Goal: Information Seeking & Learning: Check status

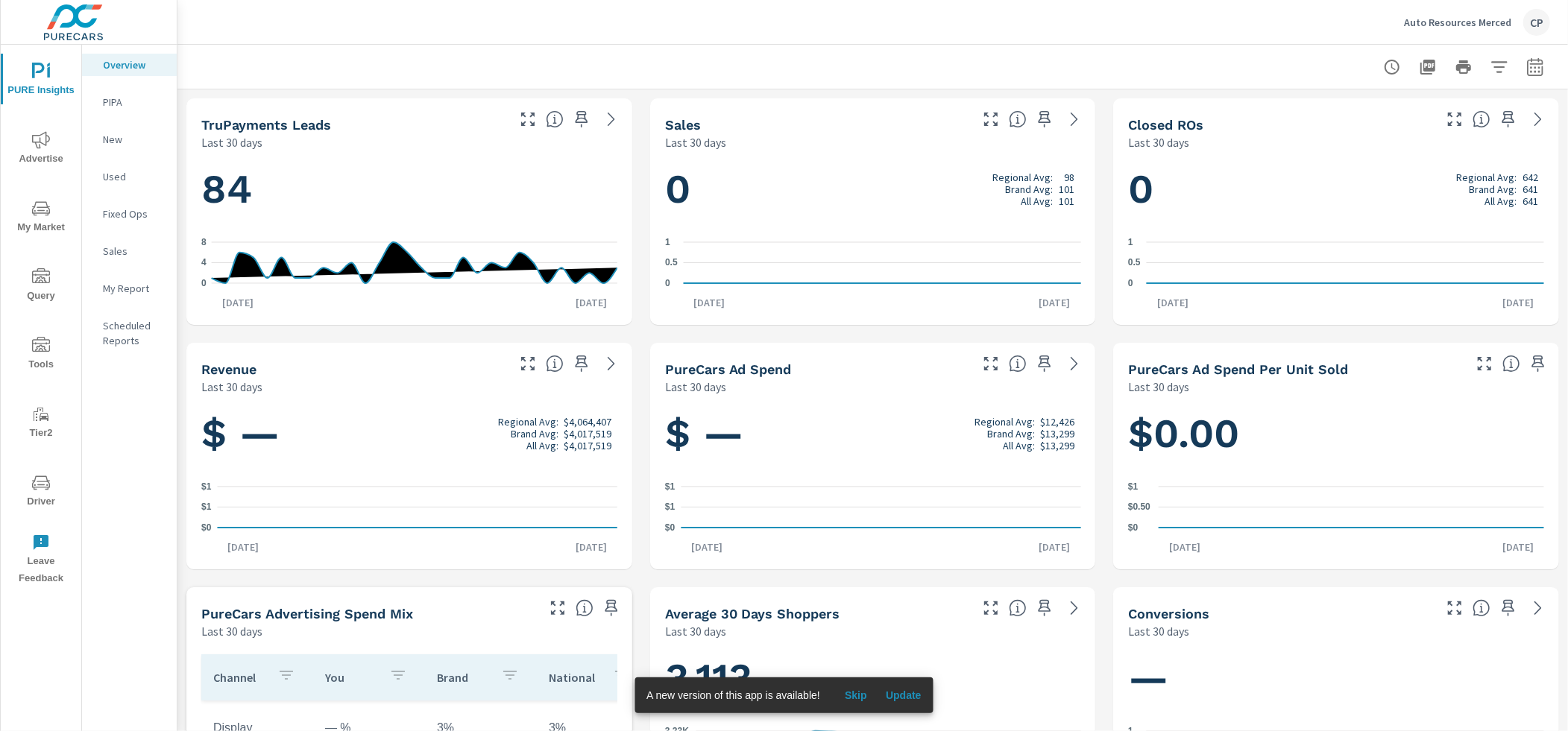
scroll to position [1, 0]
click at [1475, 17] on p "Auto Resources Merced" at bounding box center [1457, 23] width 107 height 14
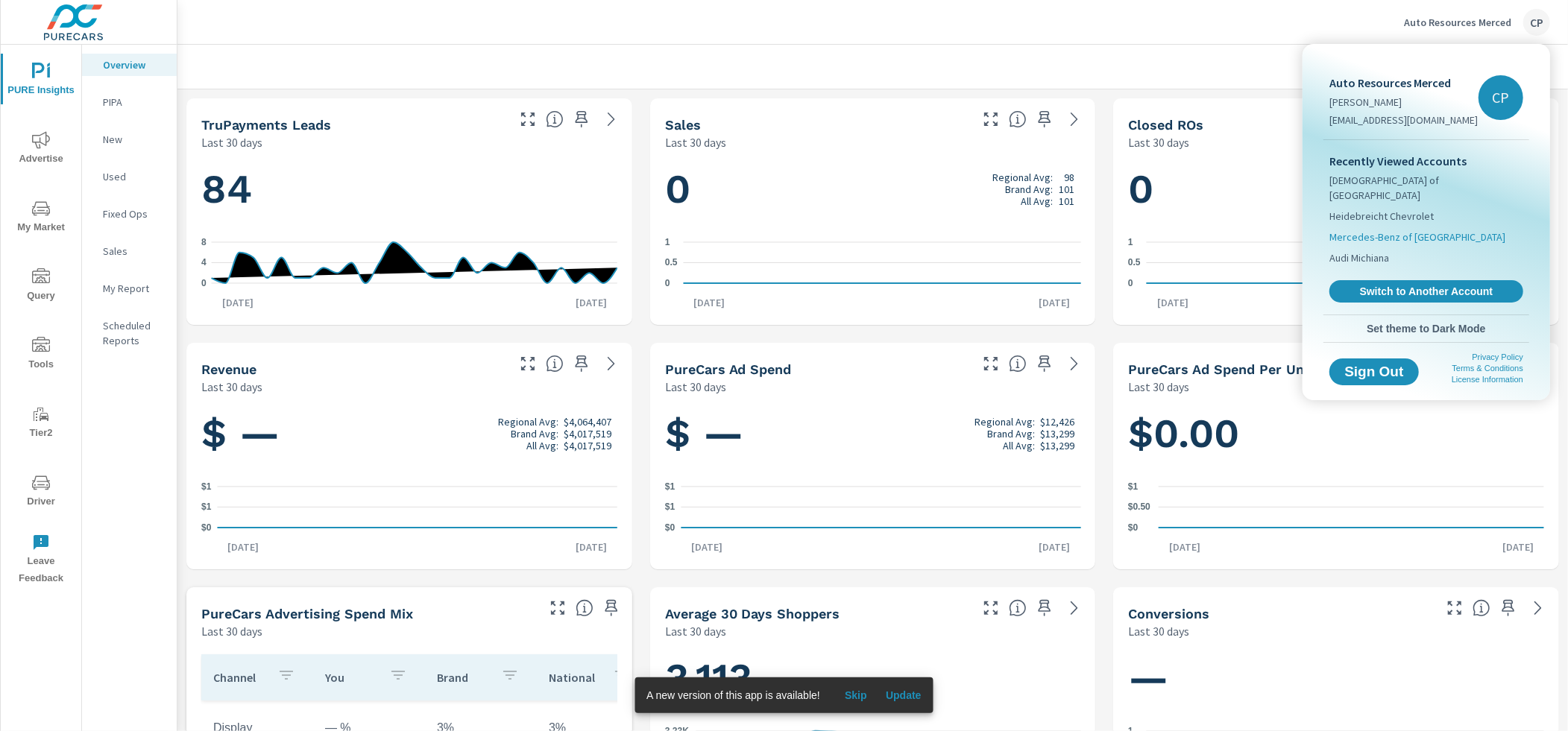
click at [1368, 230] on span "Mercedes-Benz of [GEOGRAPHIC_DATA]" at bounding box center [1416, 237] width 175 height 15
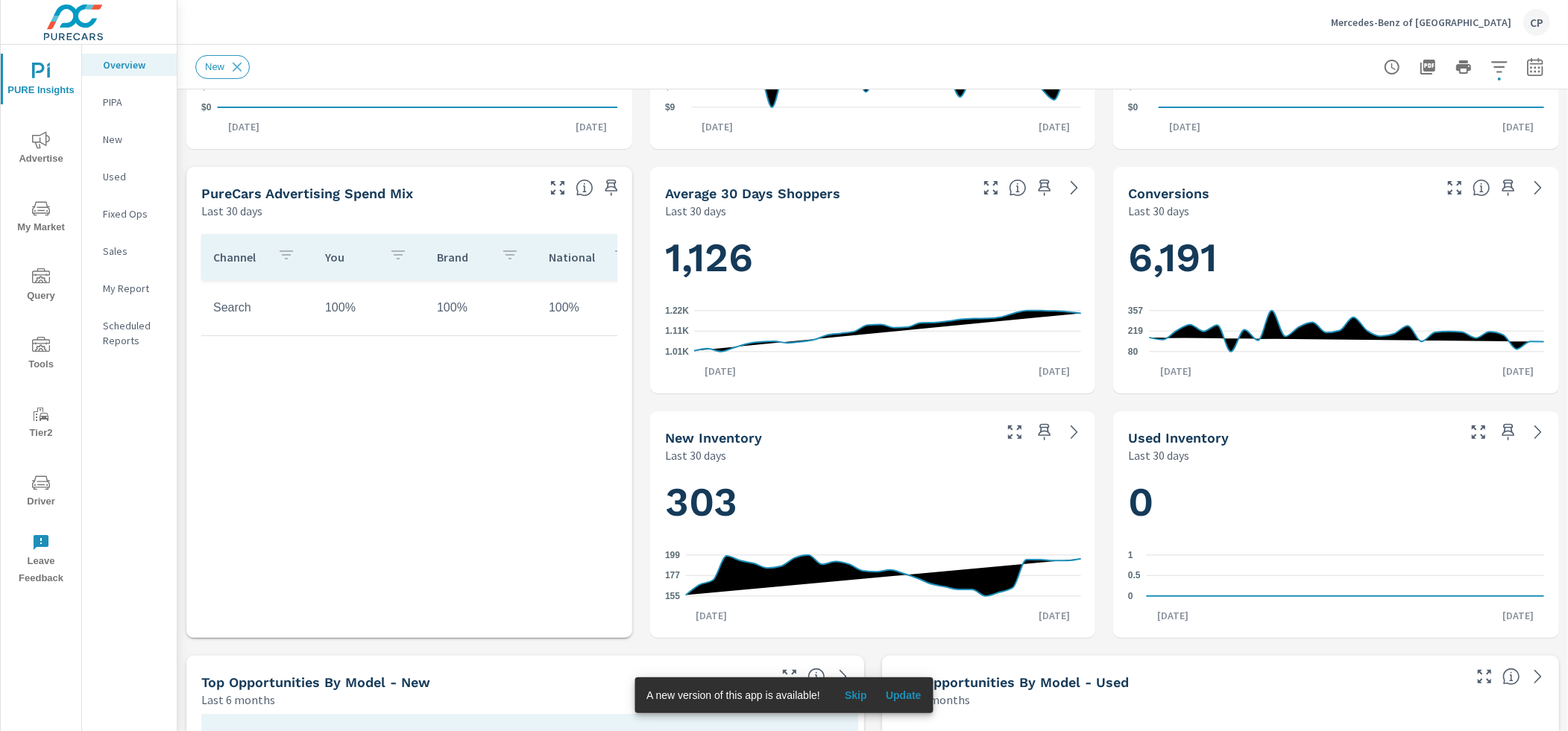
scroll to position [307, 0]
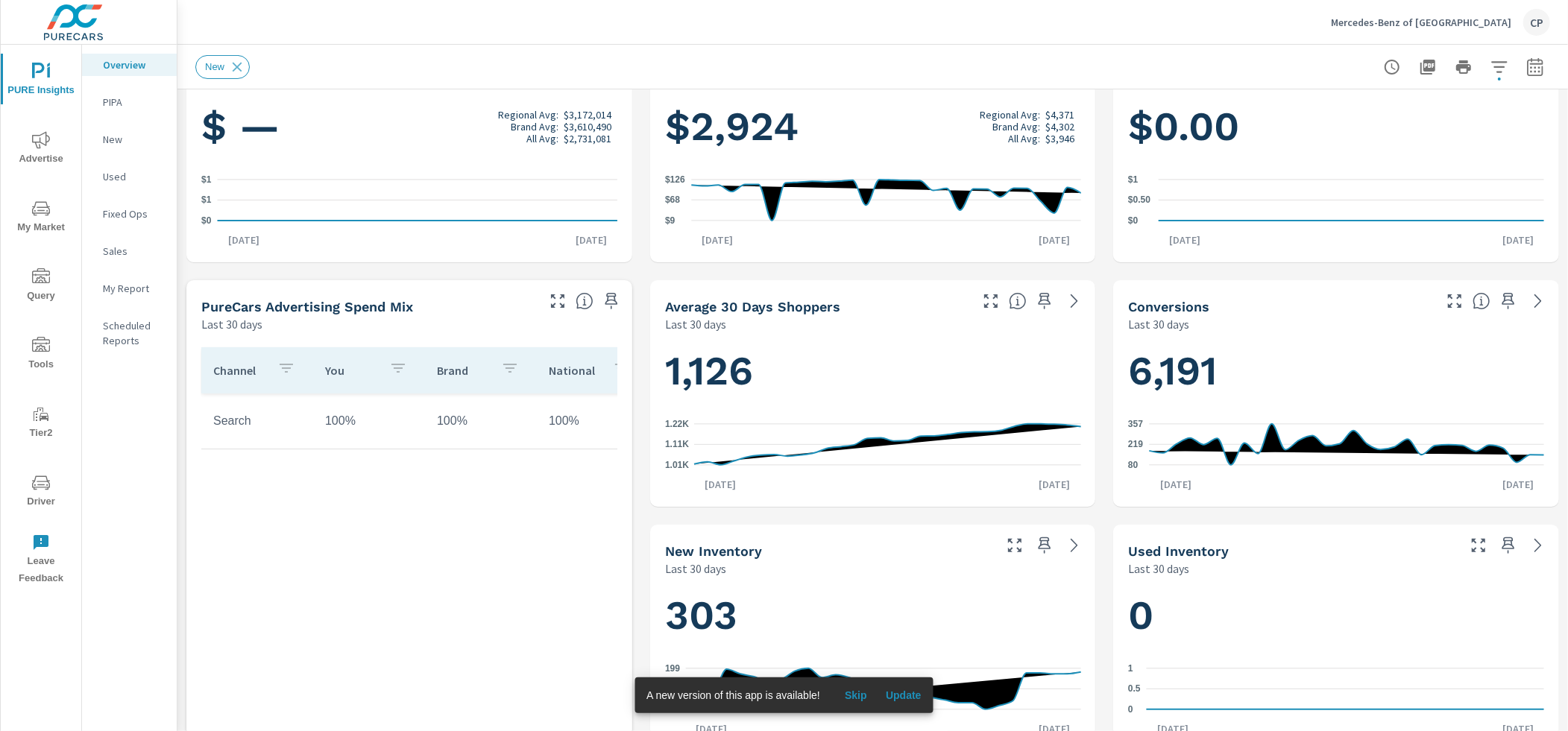
click at [1534, 66] on icon "button" at bounding box center [1534, 69] width 10 height 6
select select "Last 30 days"
click at [1460, 125] on select "Custom Yesterday Last week Last 7 days Last 14 days Last 30 days Last 45 days L…" at bounding box center [1415, 129] width 149 height 30
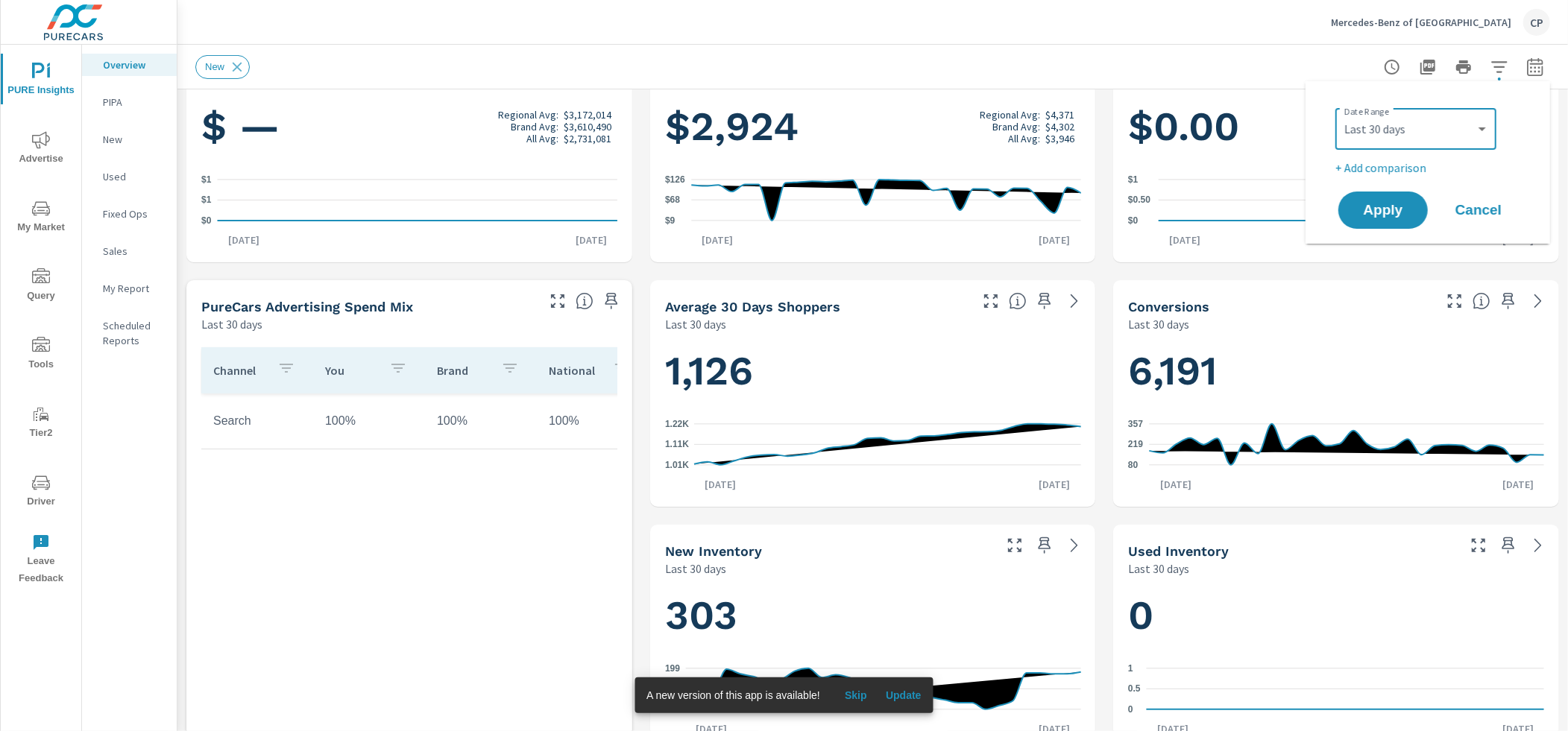
click at [1414, 166] on p "+ Add comparison" at bounding box center [1430, 167] width 191 height 18
select select "Previous period"
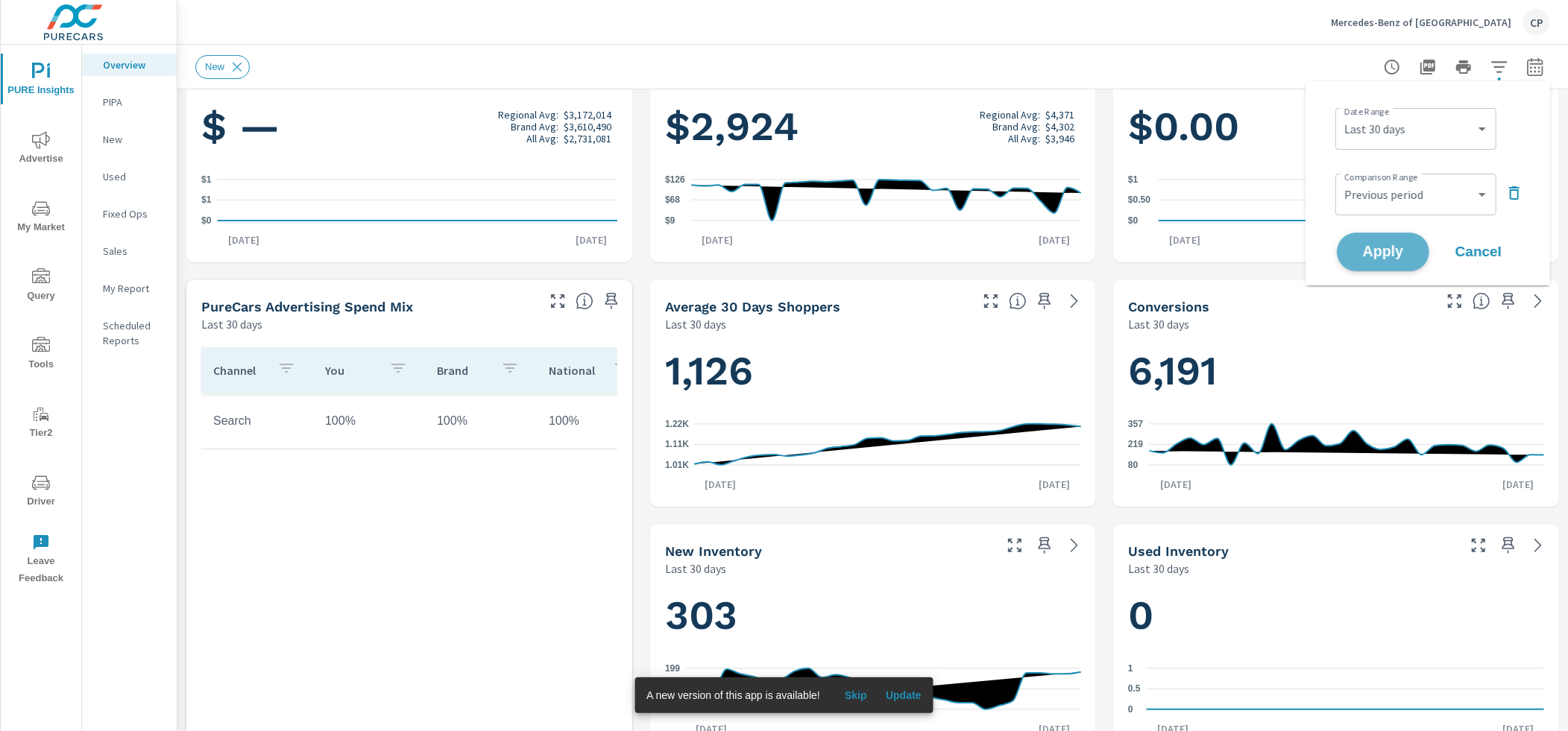
click at [1384, 245] on span "Apply" at bounding box center [1383, 252] width 61 height 14
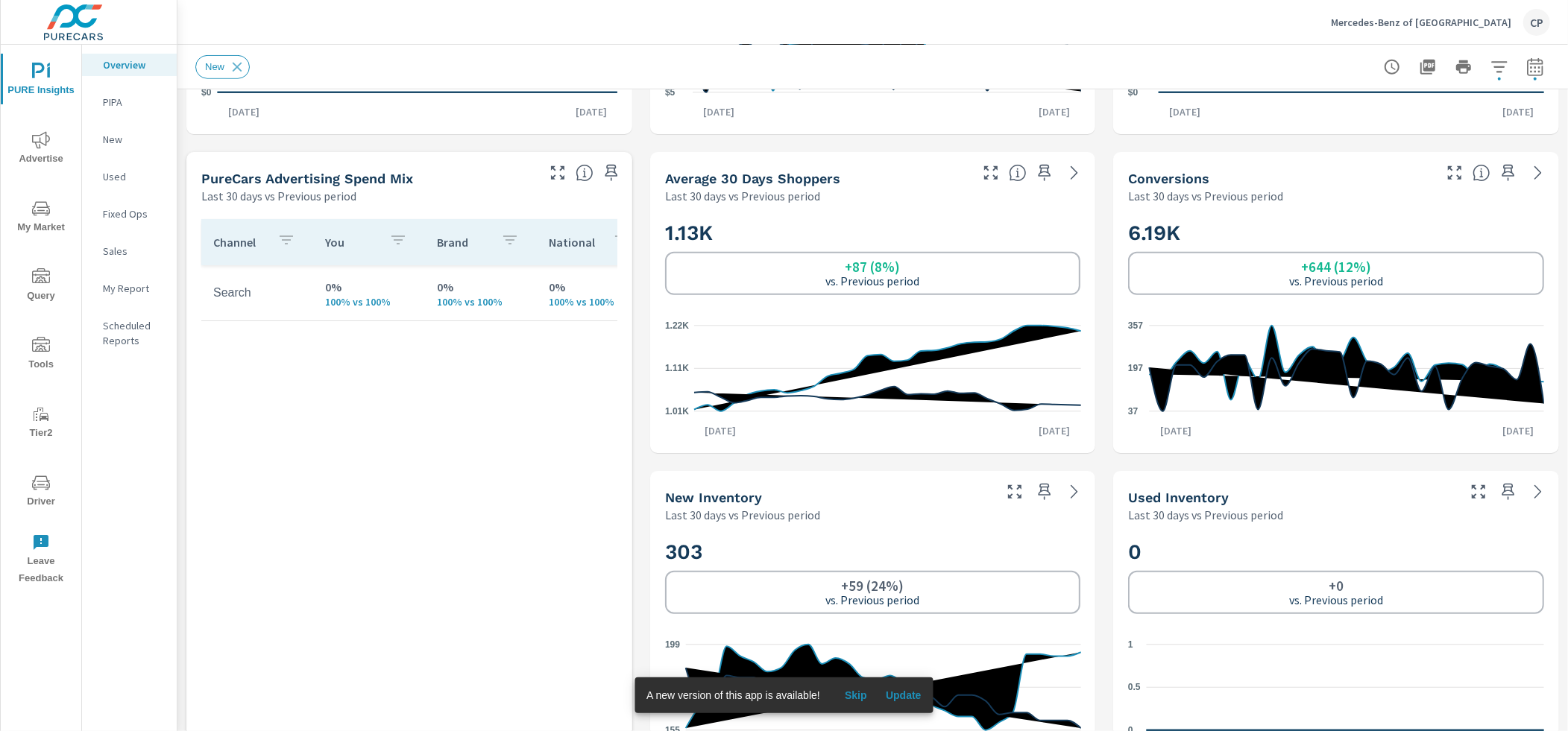
scroll to position [584, 0]
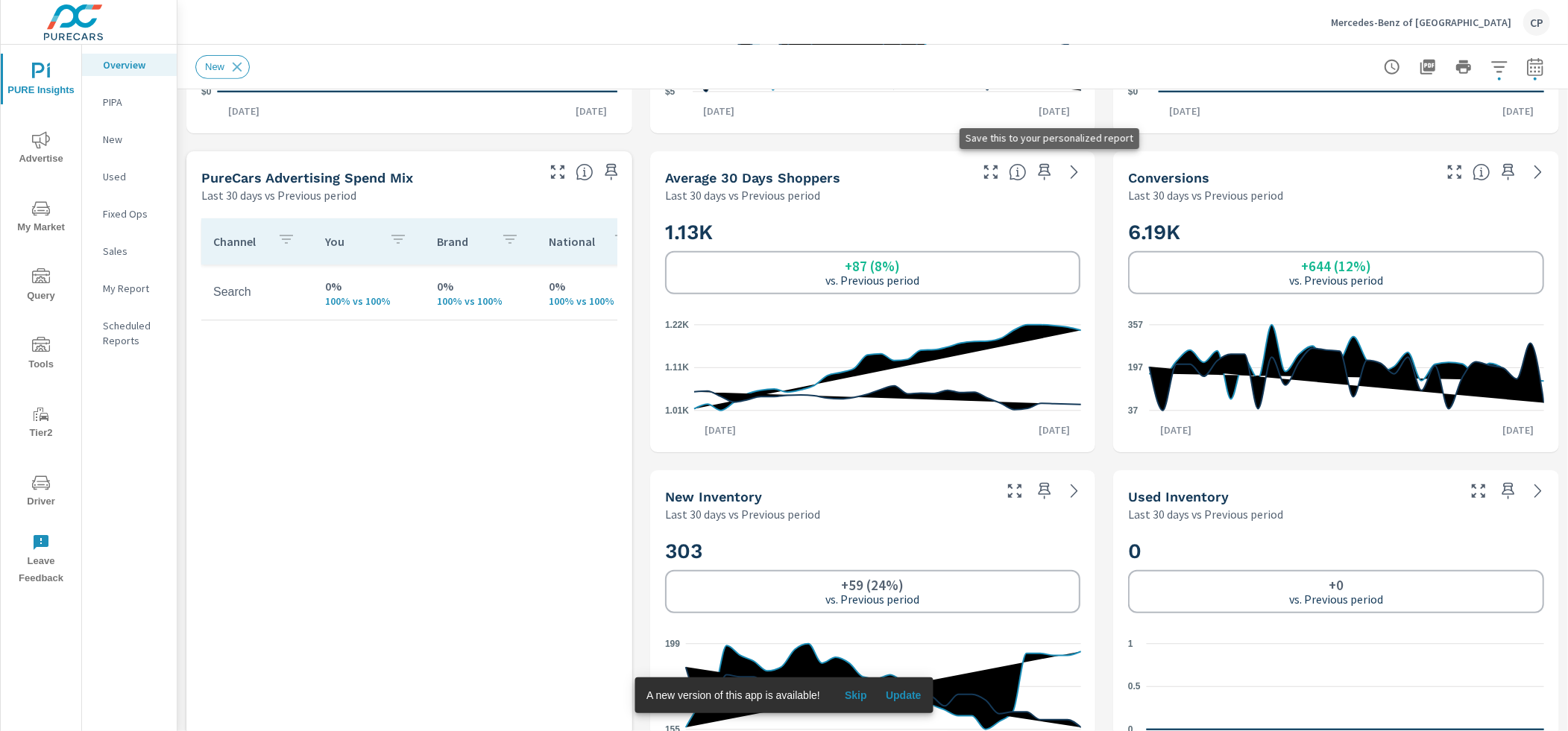
click at [1046, 172] on icon "button" at bounding box center [1045, 172] width 18 height 18
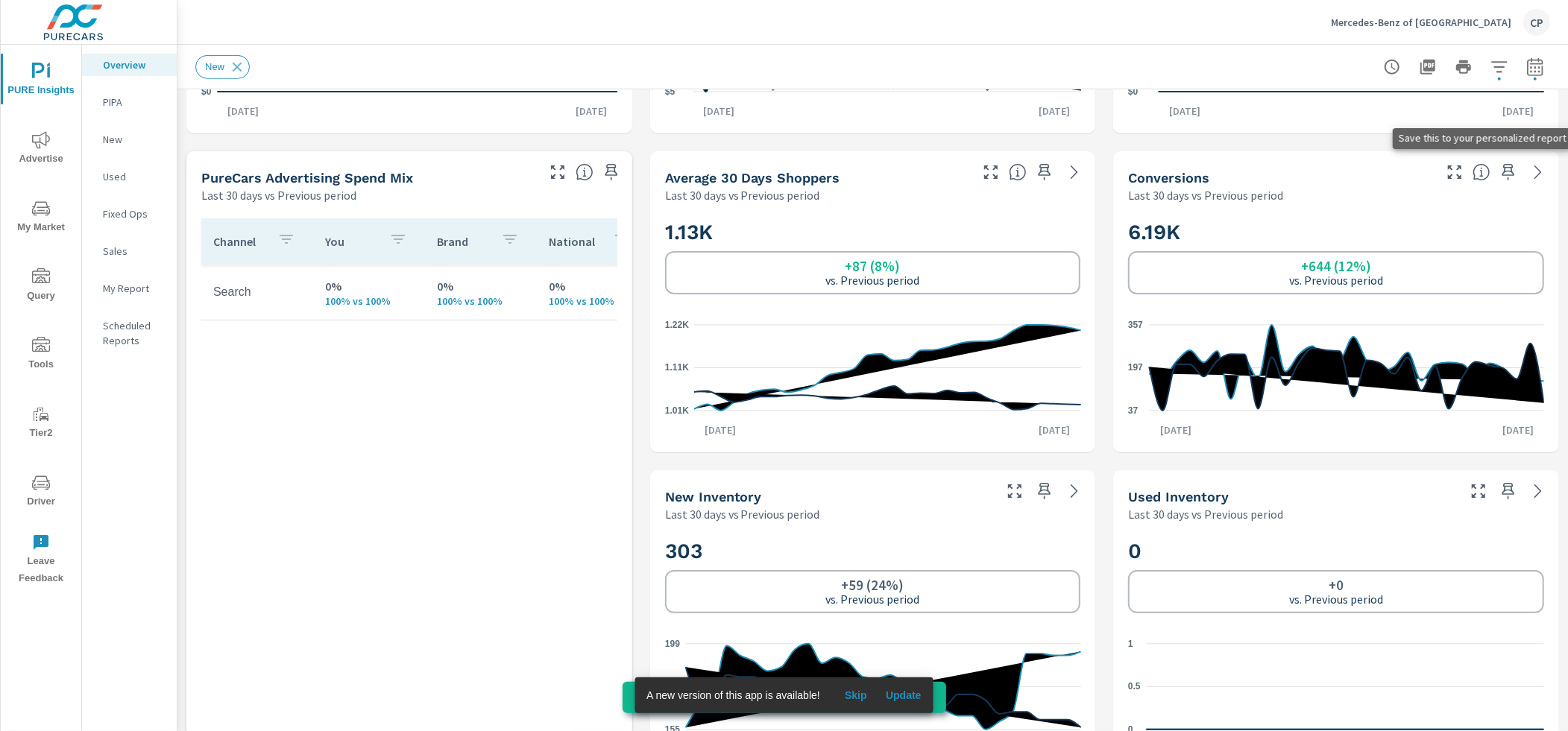
click at [1510, 170] on icon "button" at bounding box center [1508, 171] width 13 height 17
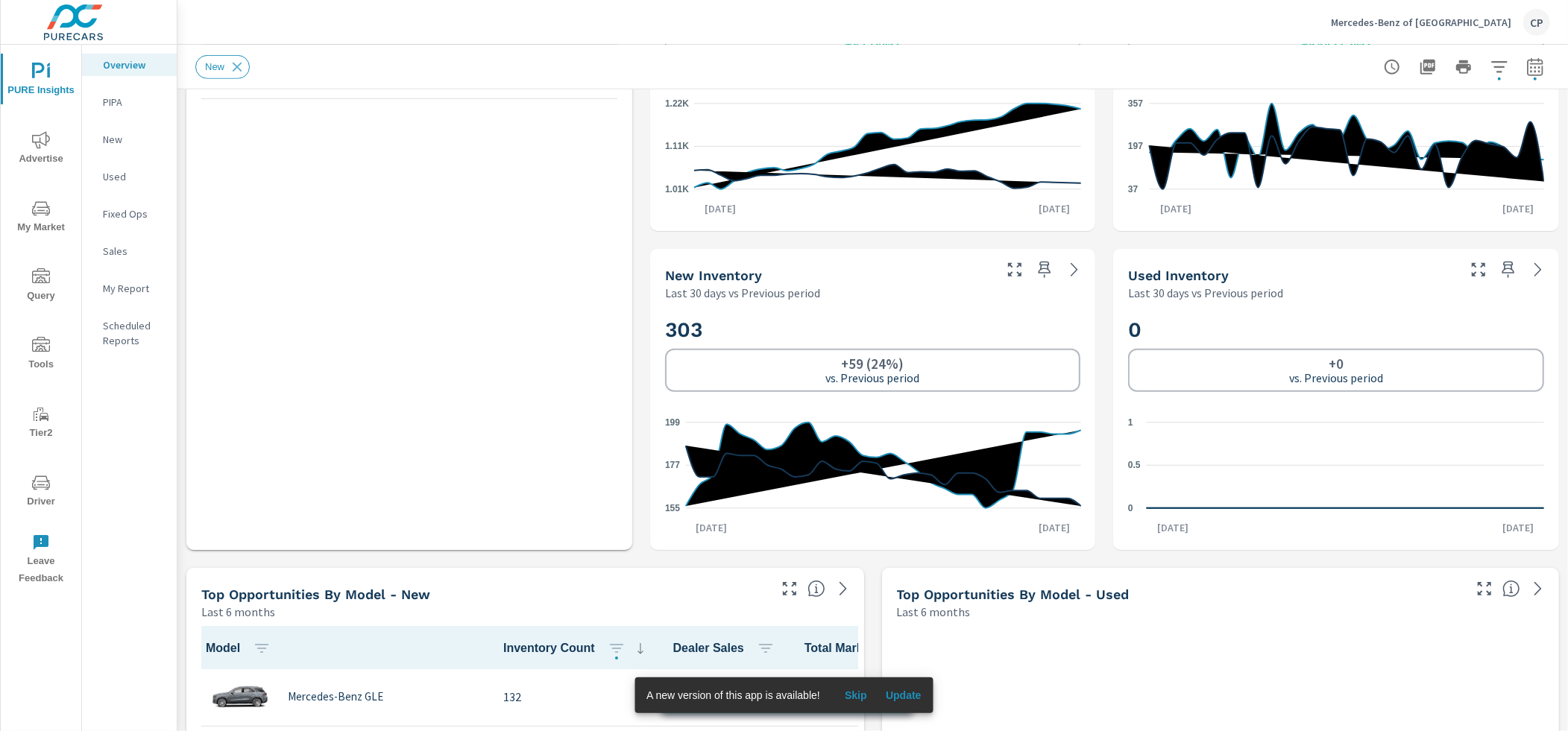
scroll to position [808, 0]
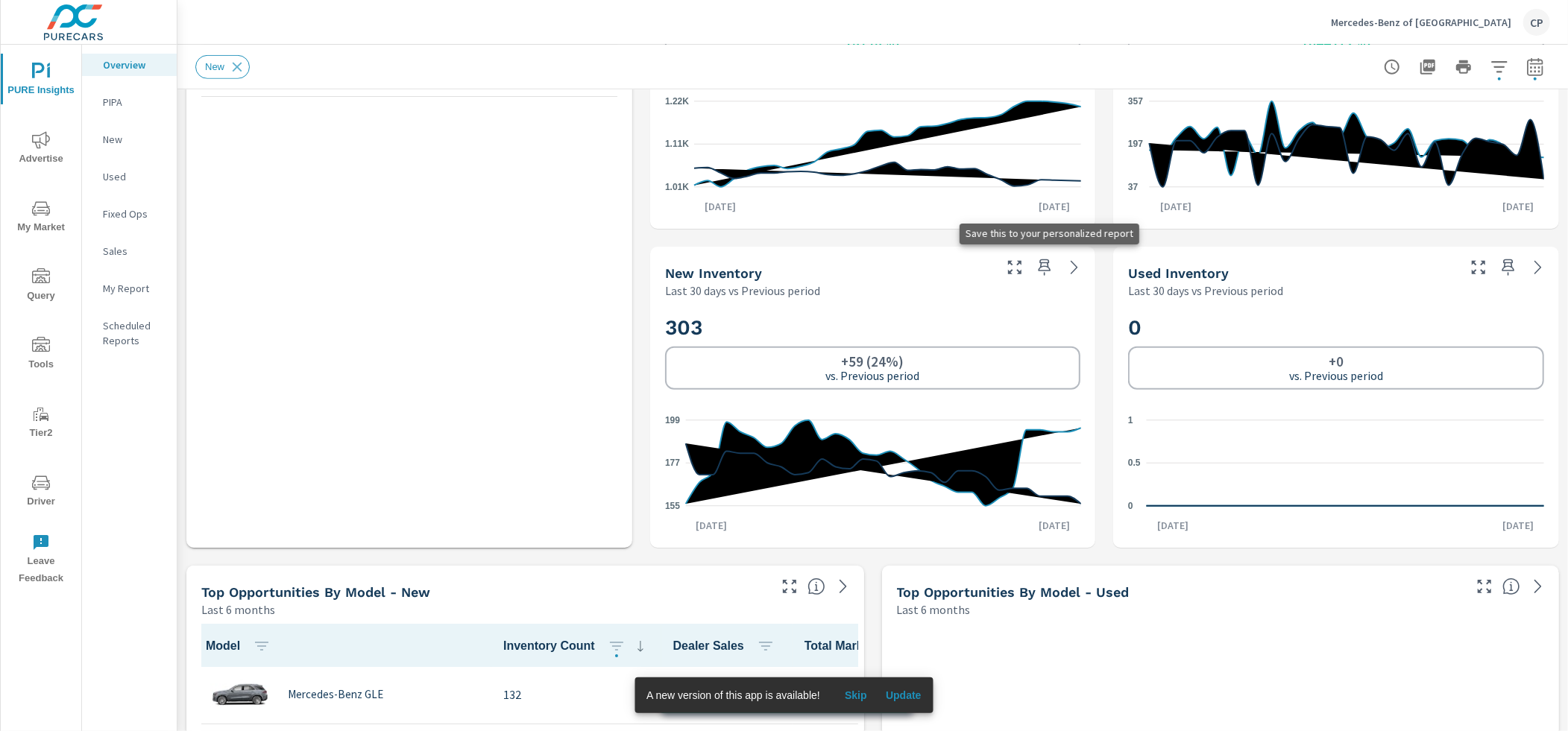
click at [1048, 265] on icon "button" at bounding box center [1045, 267] width 13 height 17
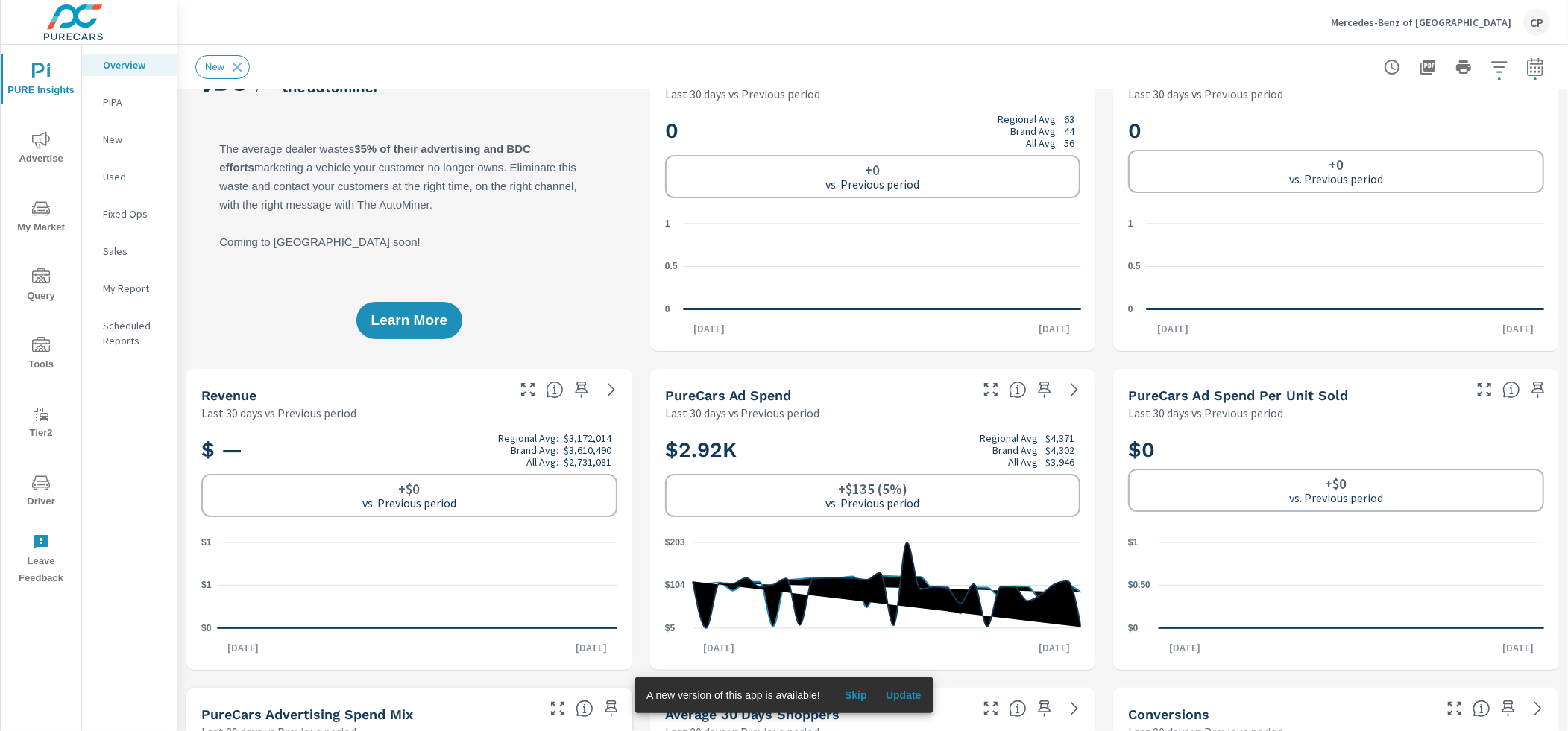
scroll to position [23, 0]
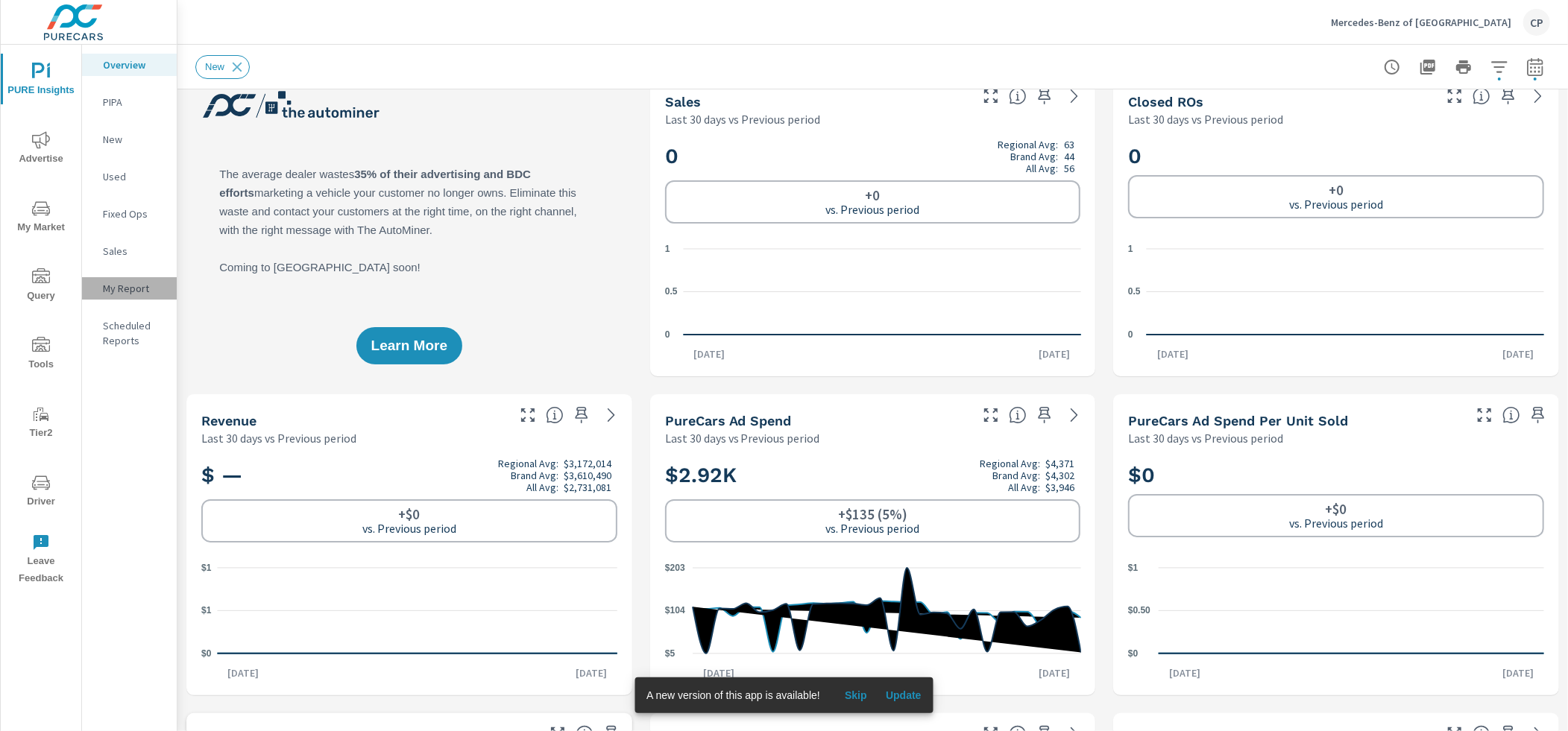
click at [104, 281] on p "My Report" at bounding box center [134, 288] width 61 height 15
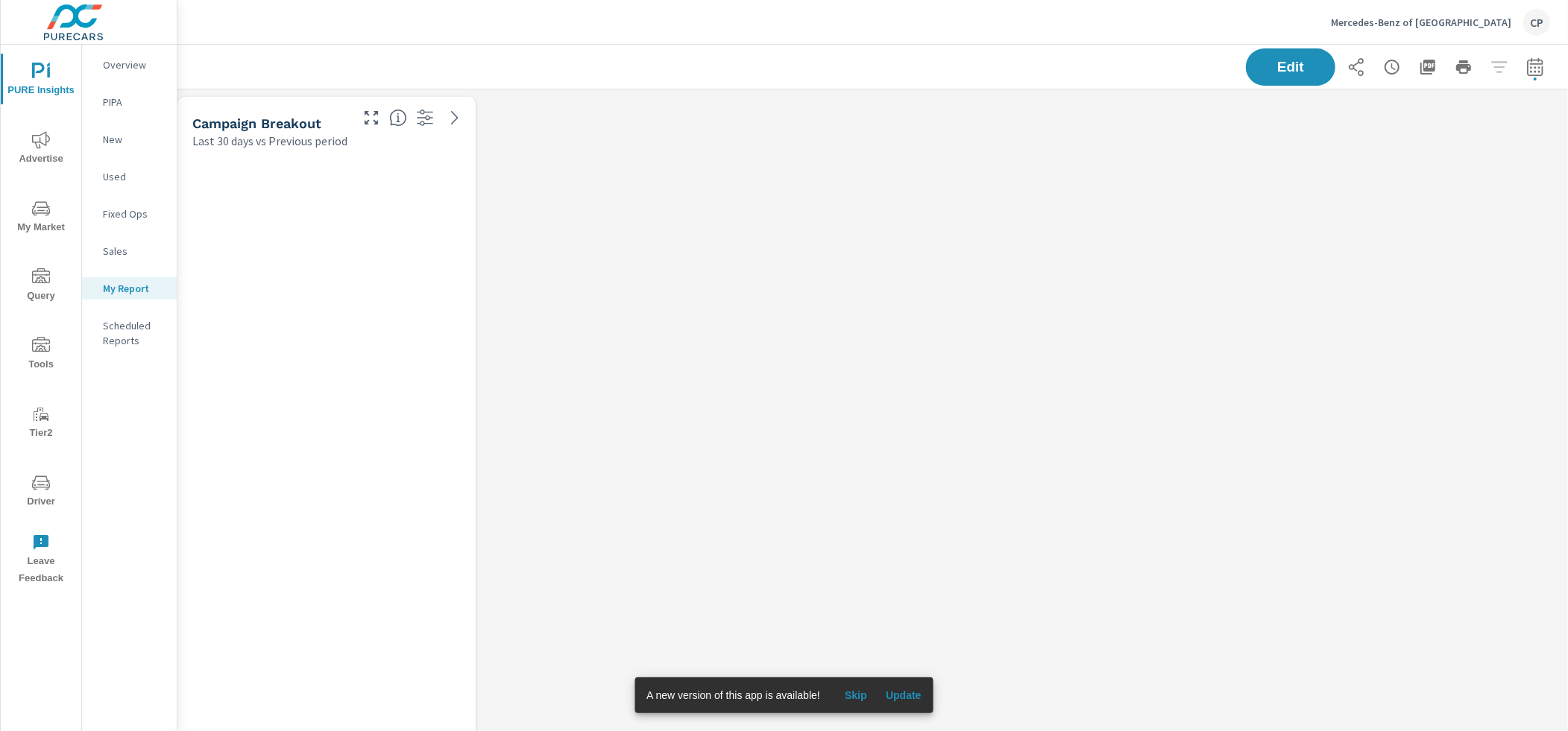
scroll to position [1036, 1391]
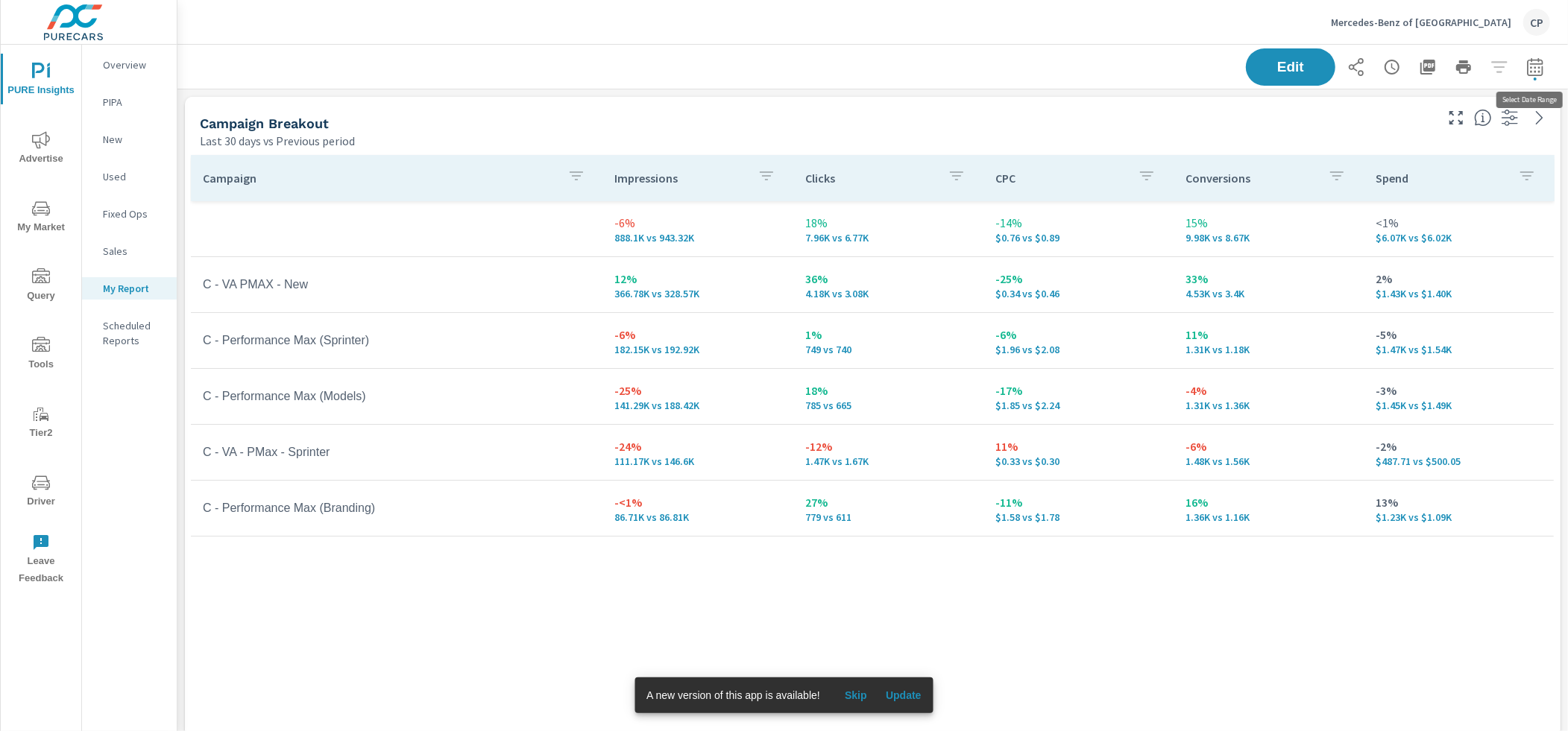
click at [1531, 68] on icon "button" at bounding box center [1534, 67] width 18 height 18
select select "Last 30 days"
select select "Previous period"
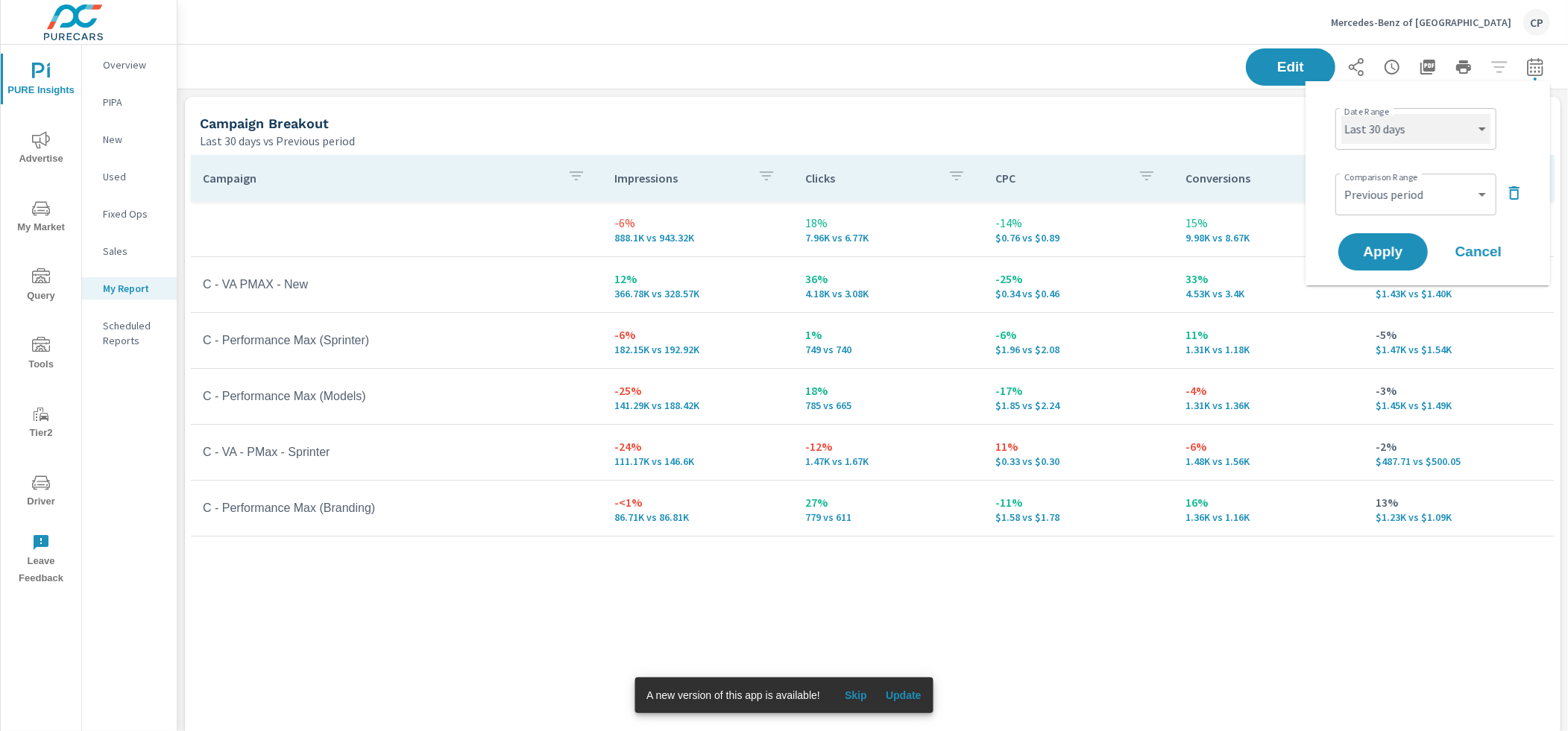
click at [1429, 128] on select "Custom Yesterday Last week Last 7 days Last 14 days Last 30 days Last 45 days L…" at bounding box center [1415, 129] width 149 height 30
select select "Last month"
click at [1402, 245] on span "Apply" at bounding box center [1383, 252] width 61 height 14
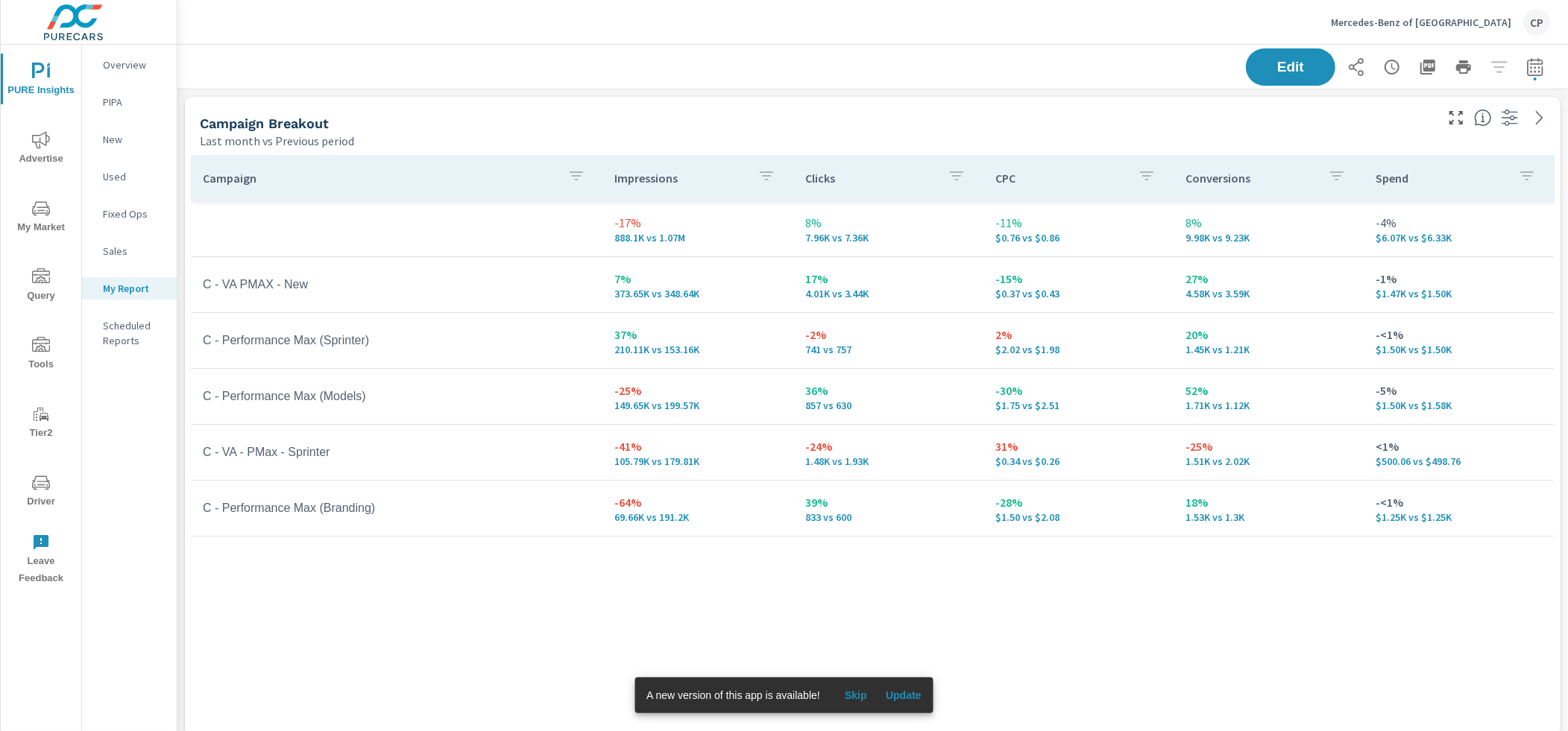
scroll to position [1036, 1391]
drag, startPoint x: 39, startPoint y: 205, endPoint x: 43, endPoint y: 183, distance: 22.4
click at [40, 201] on icon "nav menu" at bounding box center [41, 209] width 18 height 18
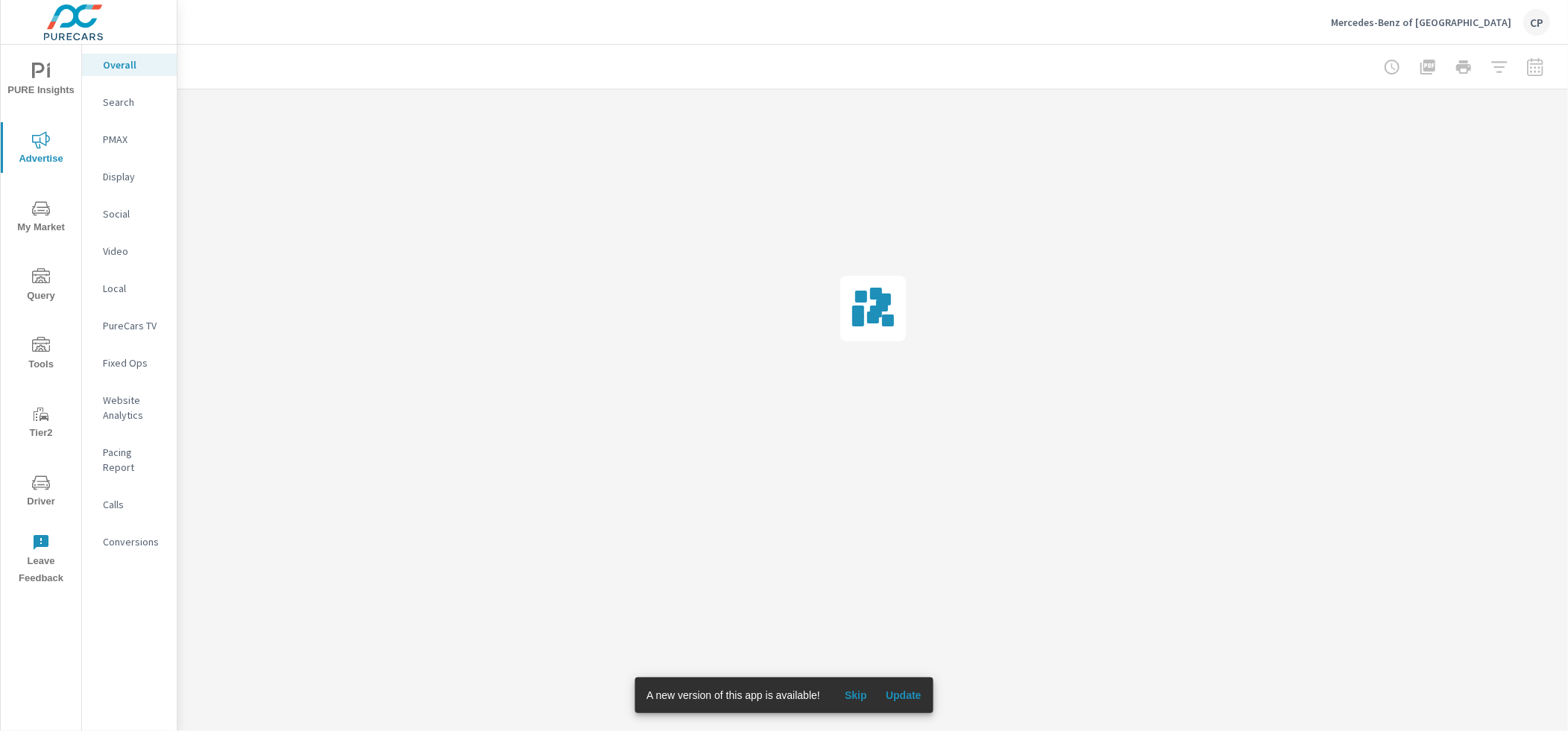
click at [126, 422] on p "Website Analytics" at bounding box center [134, 407] width 61 height 30
drag, startPoint x: 148, startPoint y: 516, endPoint x: 153, endPoint y: 497, distance: 19.6
click at [152, 512] on nav "Overall Search PMAX Display Social Video Local PureCars TV Fixed Ops Website An…" at bounding box center [130, 309] width 95 height 529
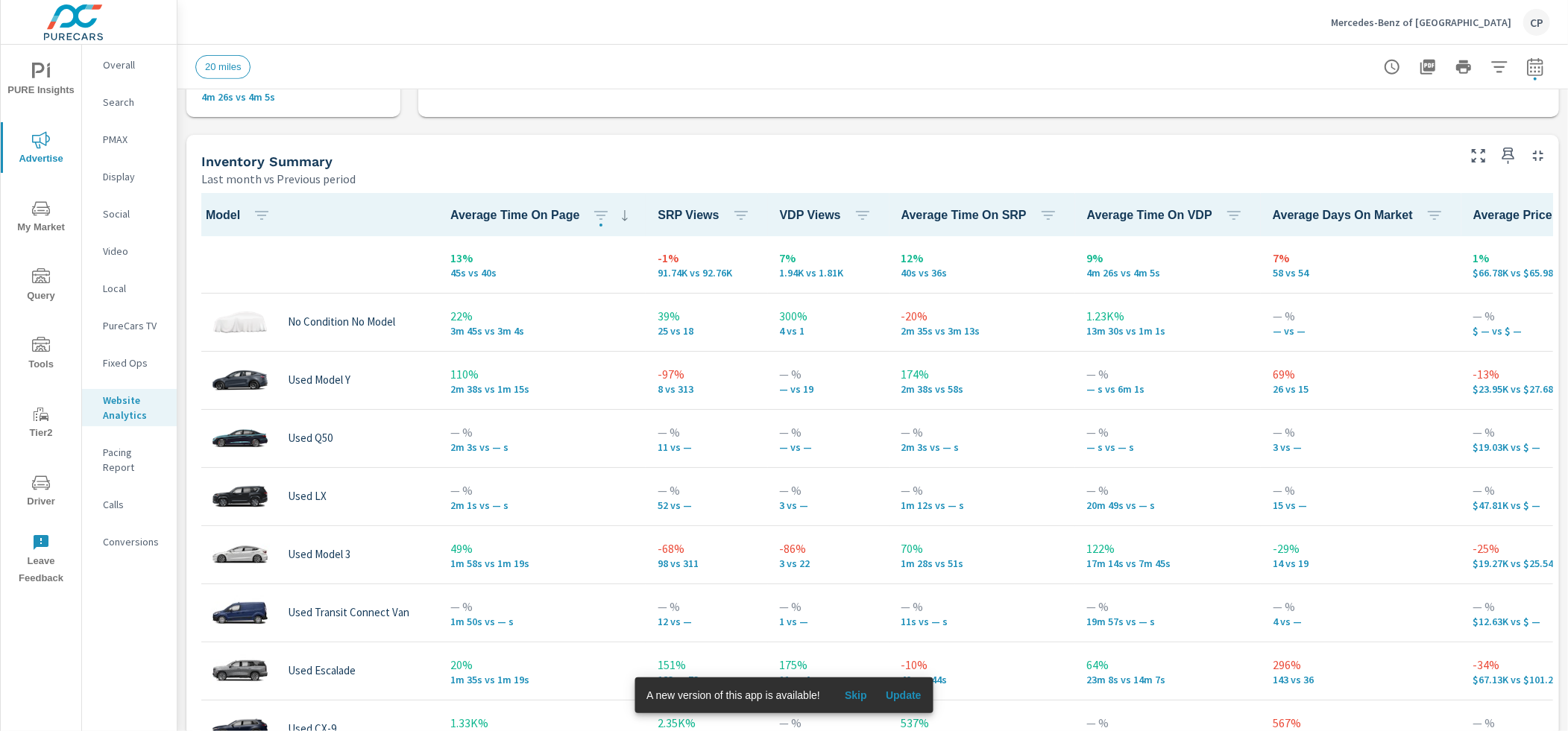
scroll to position [5, 0]
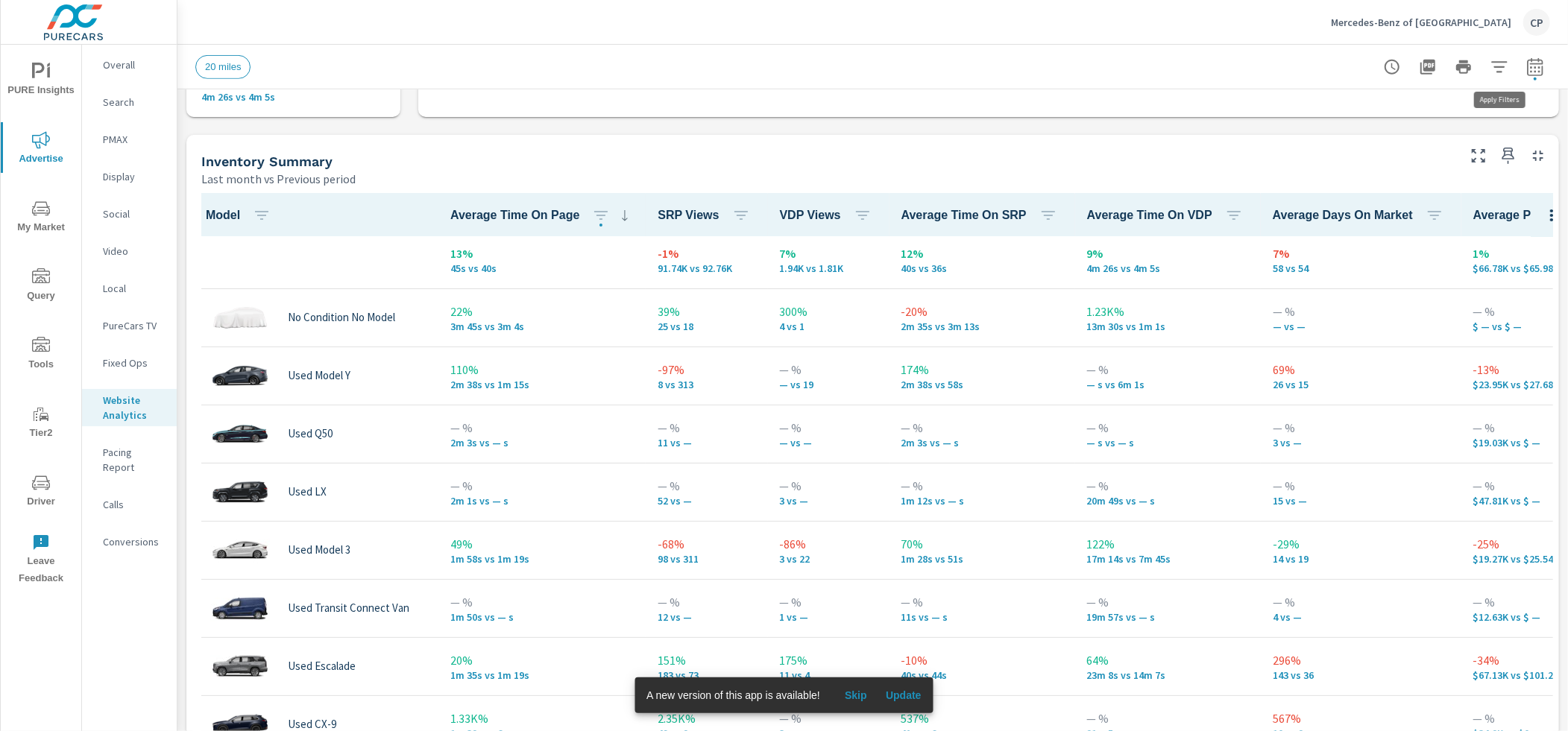
click at [1504, 69] on icon "button" at bounding box center [1499, 67] width 18 height 18
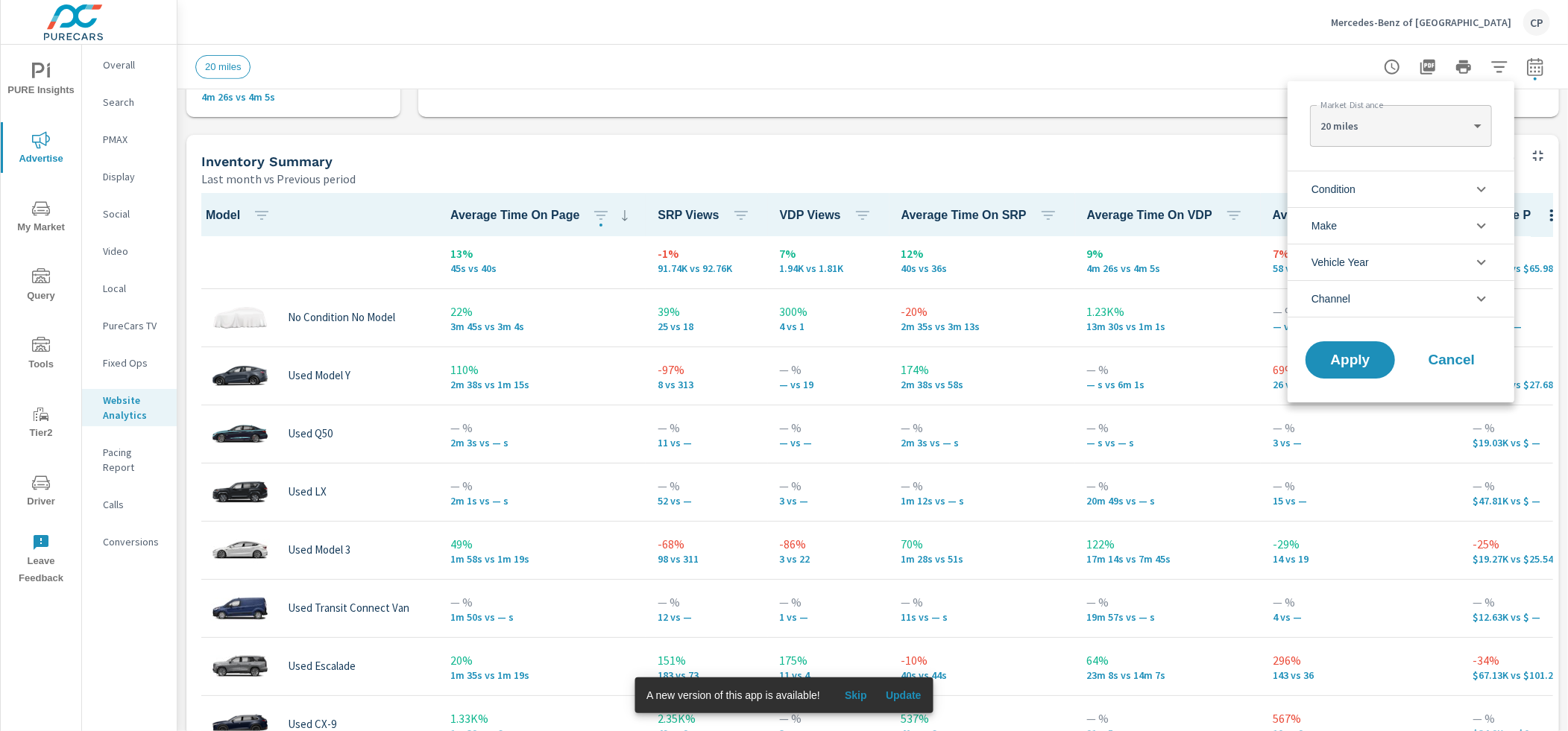
click at [1401, 185] on li "Condition" at bounding box center [1400, 188] width 227 height 37
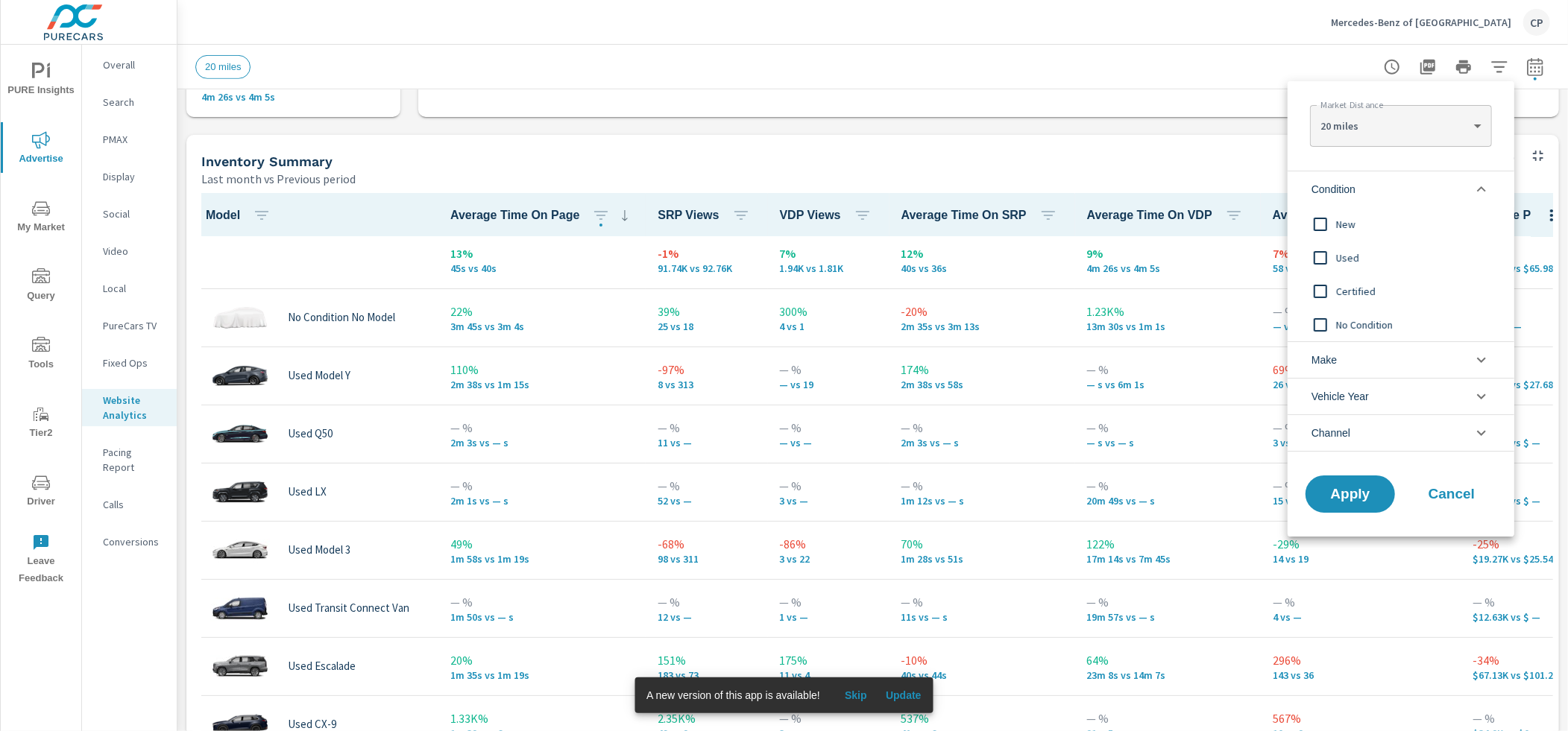
click at [1340, 223] on span "New" at bounding box center [1417, 224] width 164 height 18
click at [1358, 481] on button "Apply" at bounding box center [1349, 493] width 92 height 39
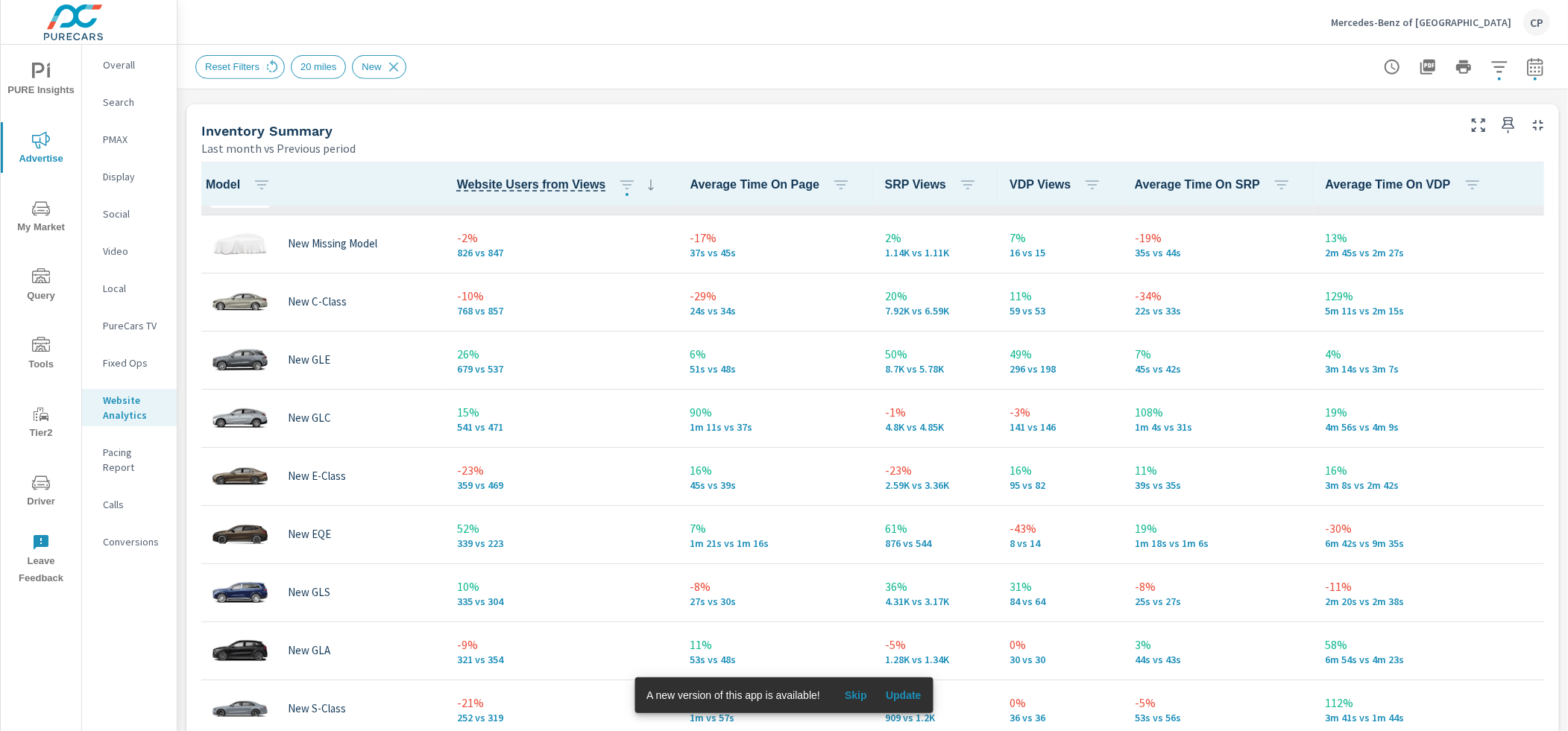
scroll to position [162, 0]
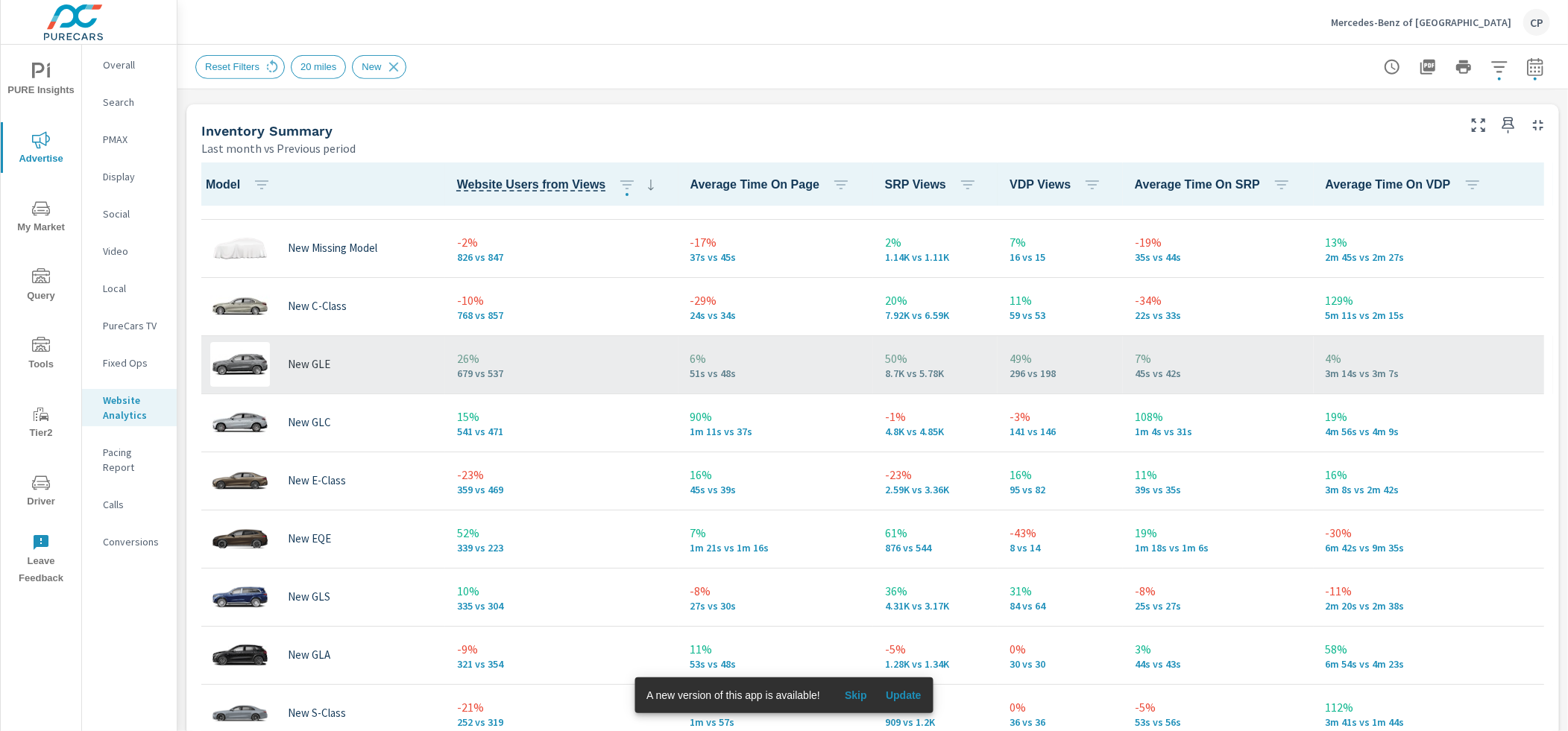
scroll to position [84, 0]
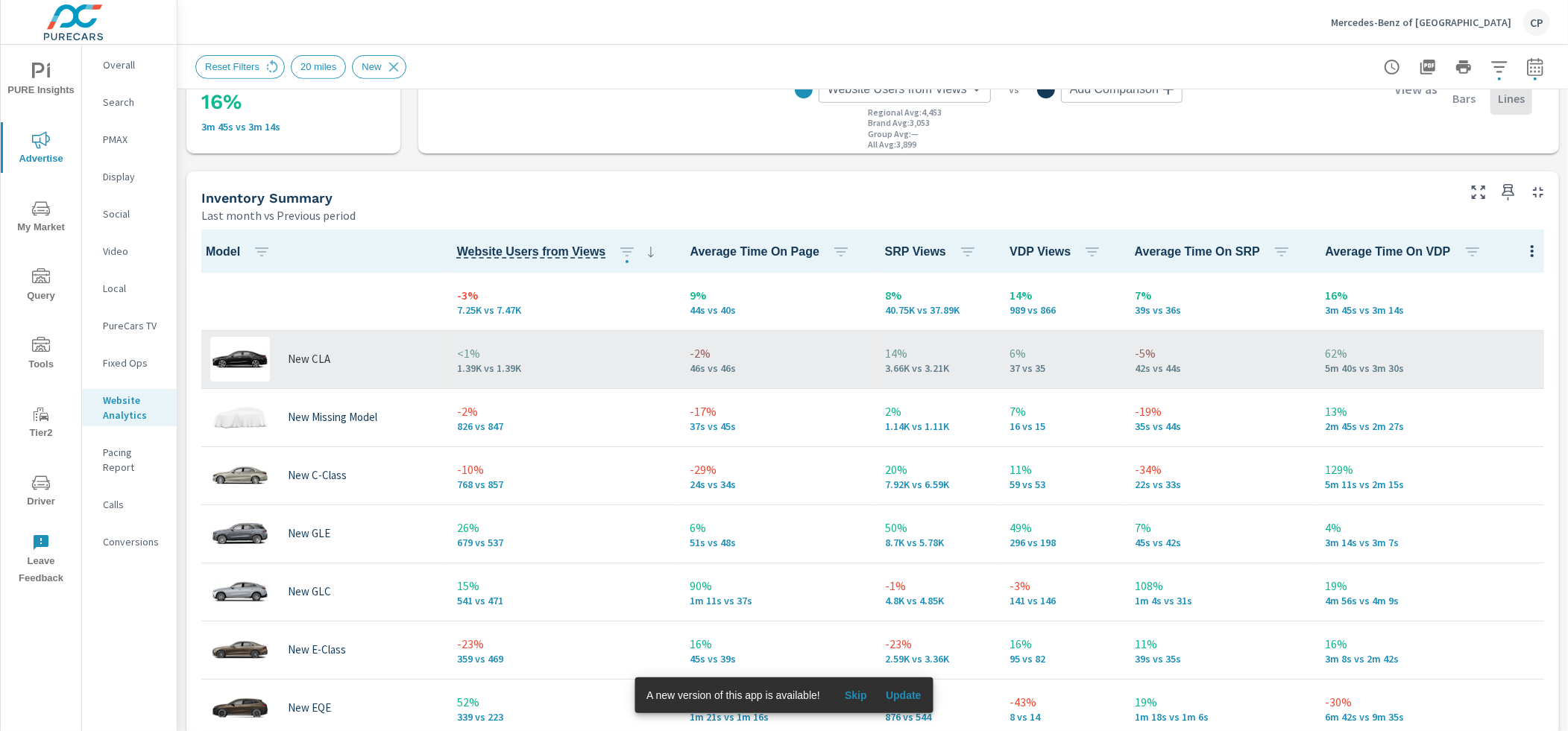
scroll to position [547, 0]
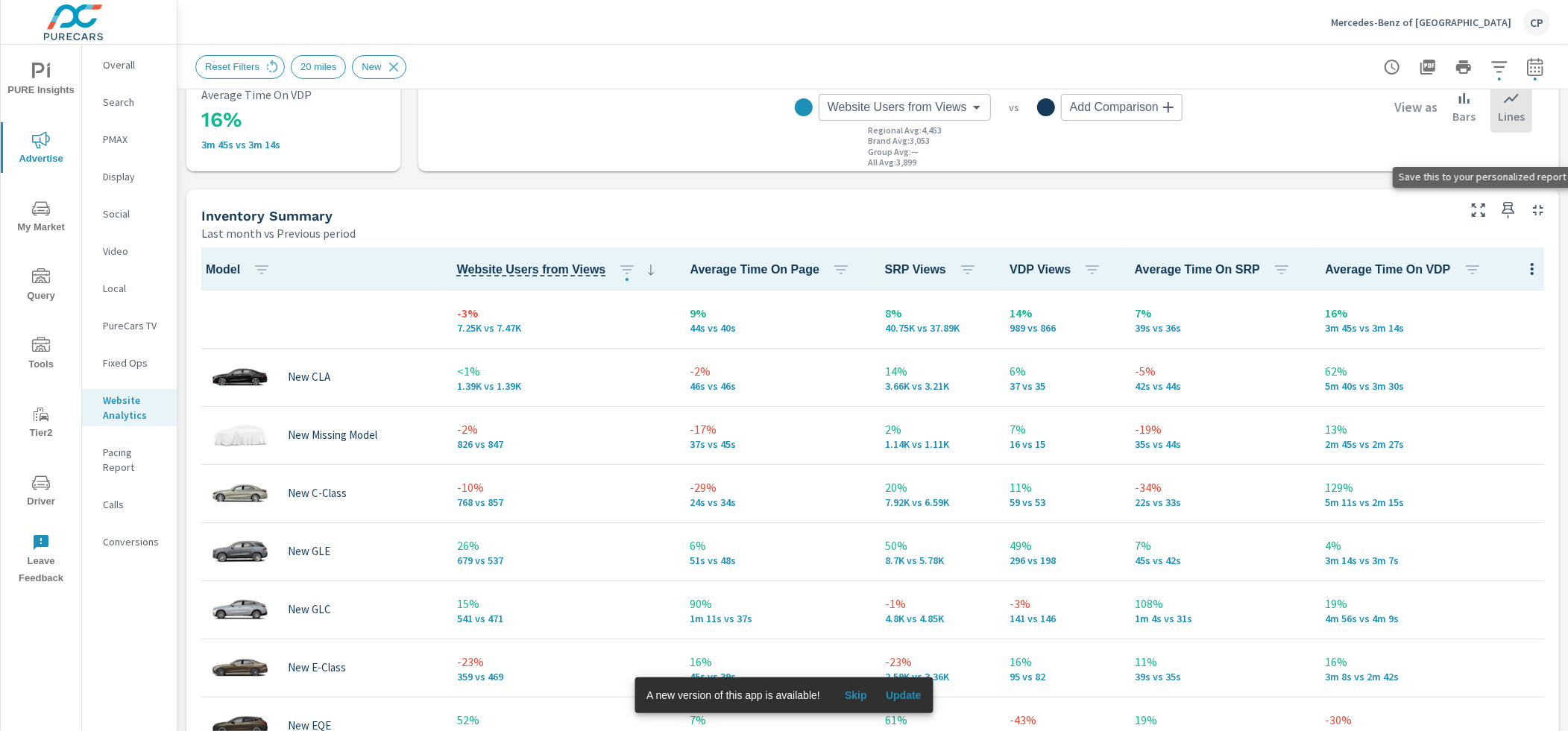
drag, startPoint x: 1509, startPoint y: 209, endPoint x: 1496, endPoint y: 206, distance: 13.3
click at [1508, 209] on icon "button" at bounding box center [1508, 210] width 13 height 17
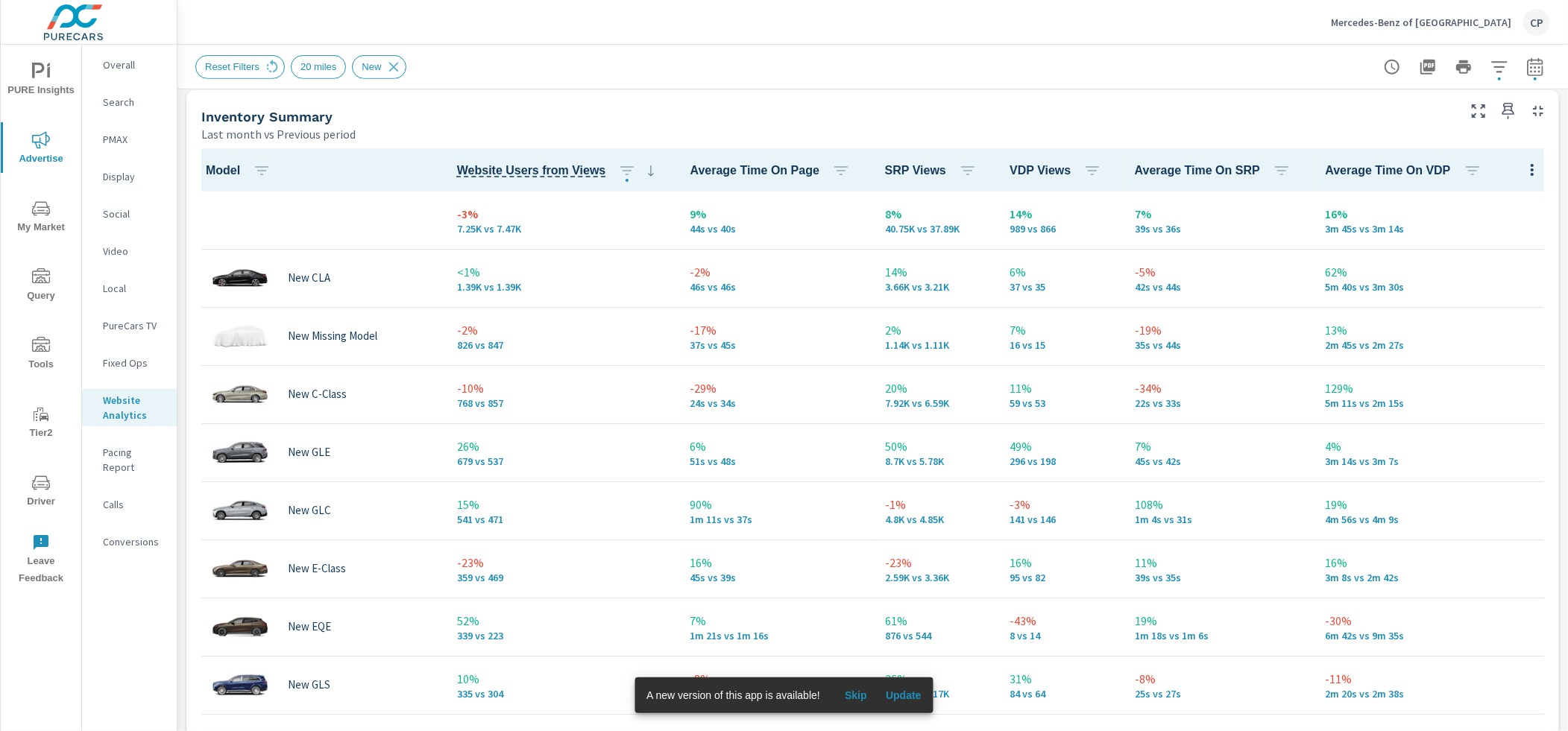
scroll to position [11, 0]
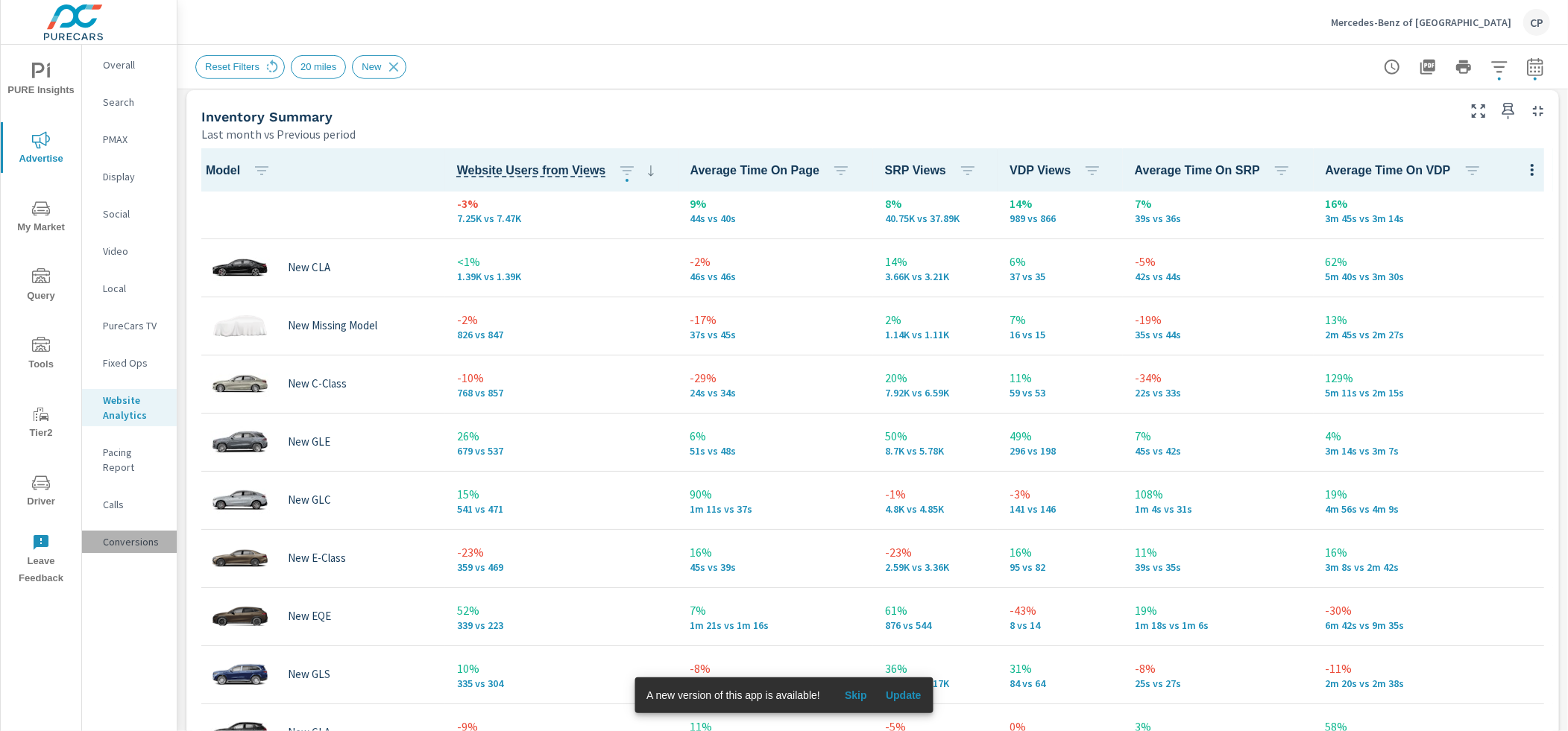
click at [121, 534] on p "Conversions" at bounding box center [134, 541] width 61 height 15
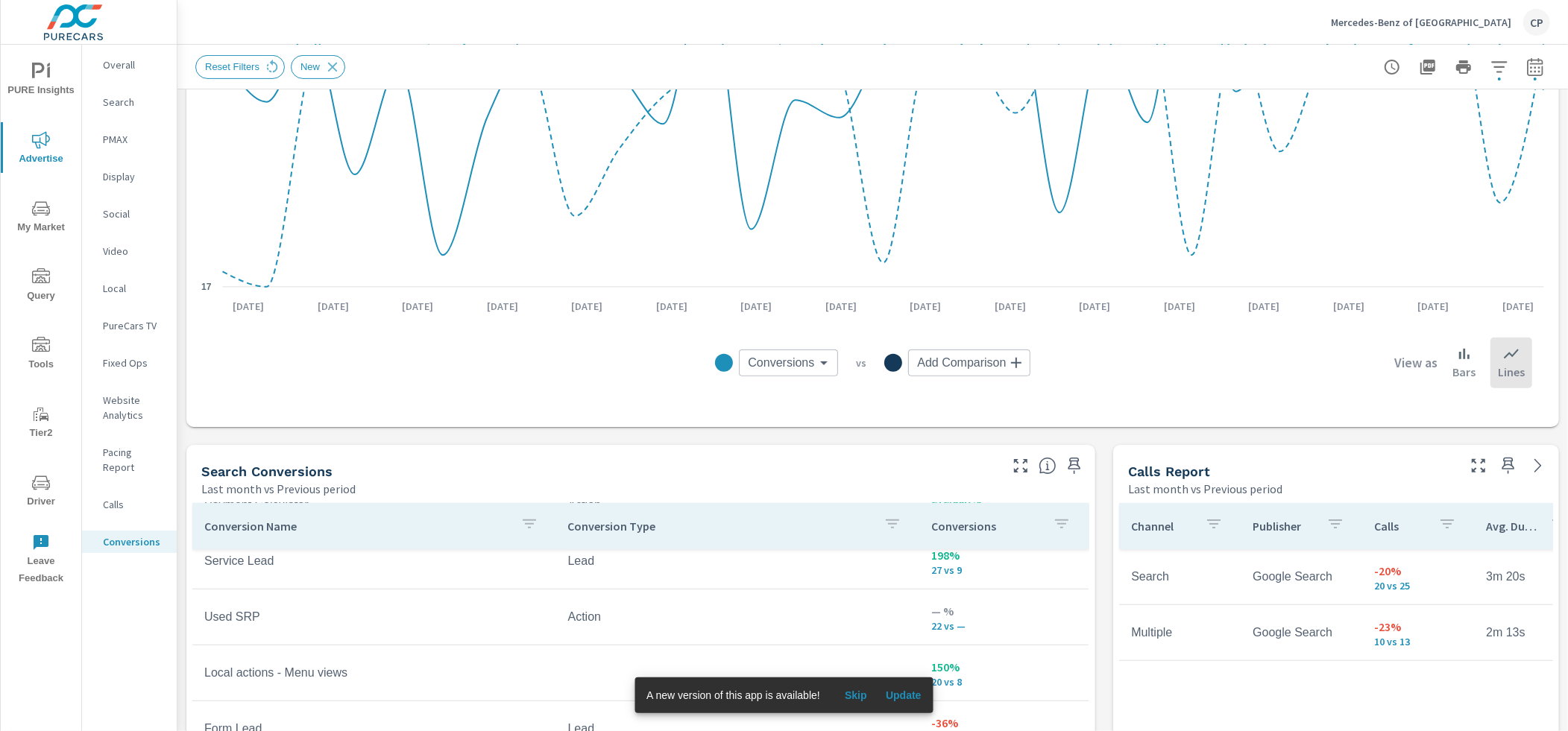
scroll to position [432, 0]
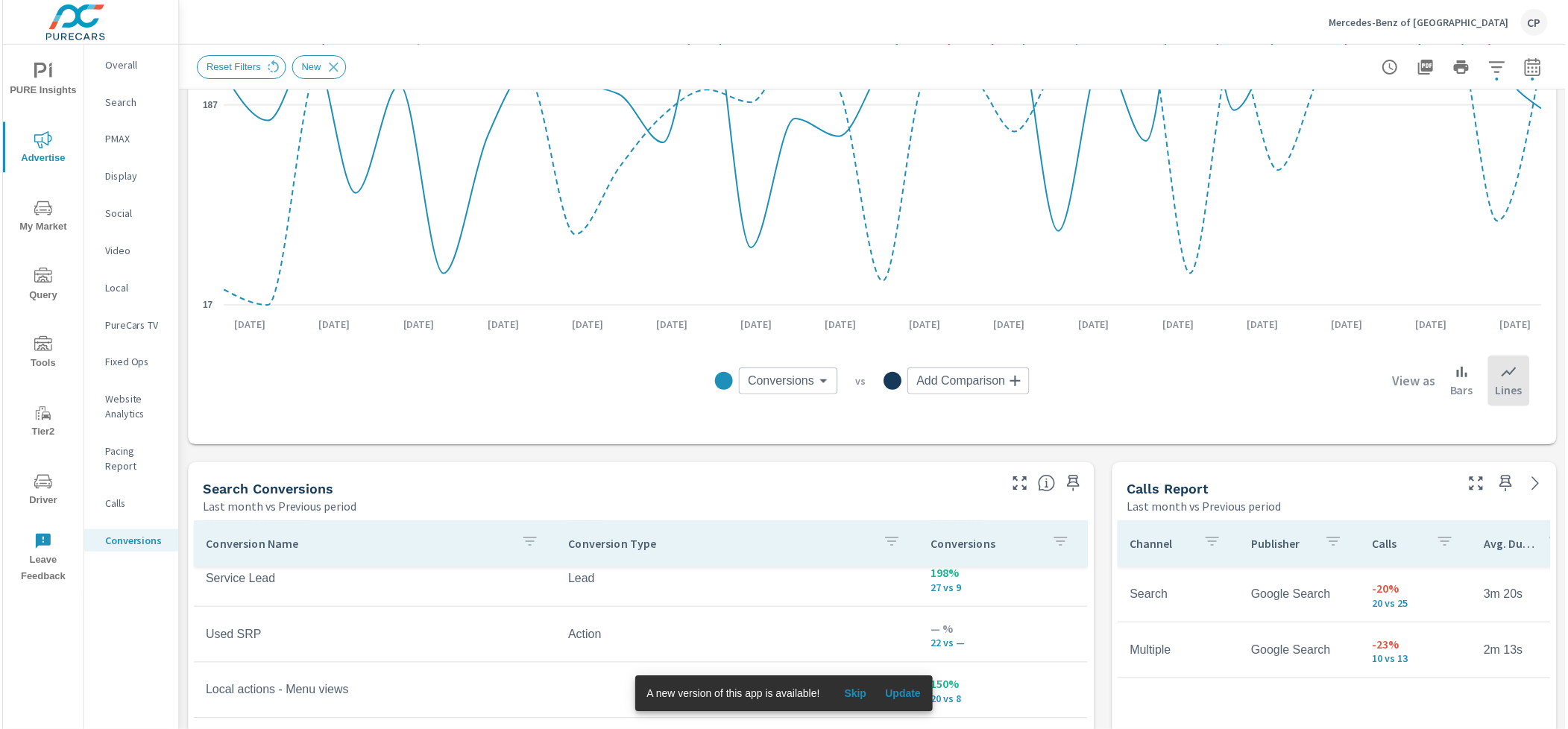
scroll to position [686, 0]
click at [55, 89] on span "PURE Insights" at bounding box center [41, 80] width 71 height 37
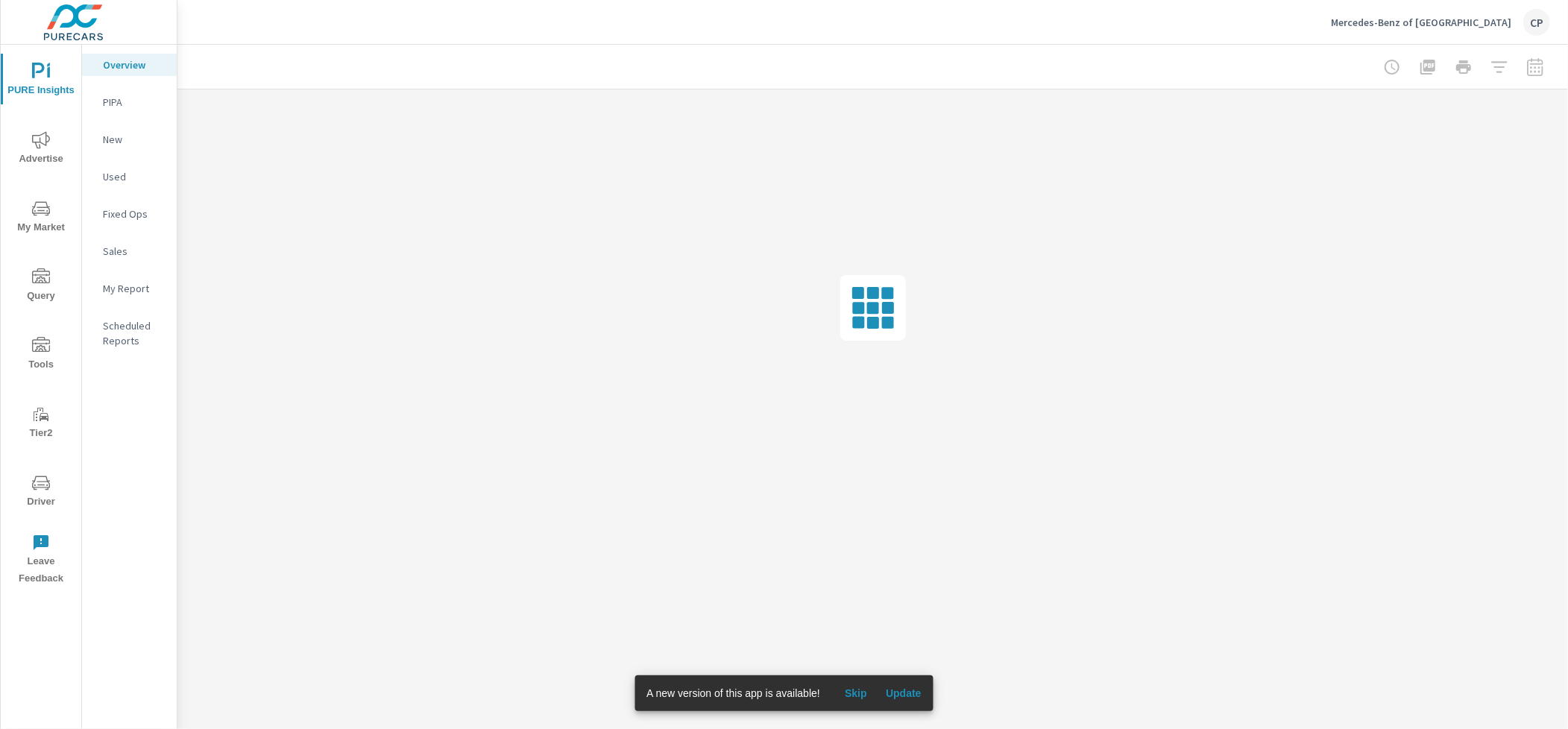
click at [132, 281] on p "My Report" at bounding box center [134, 288] width 61 height 15
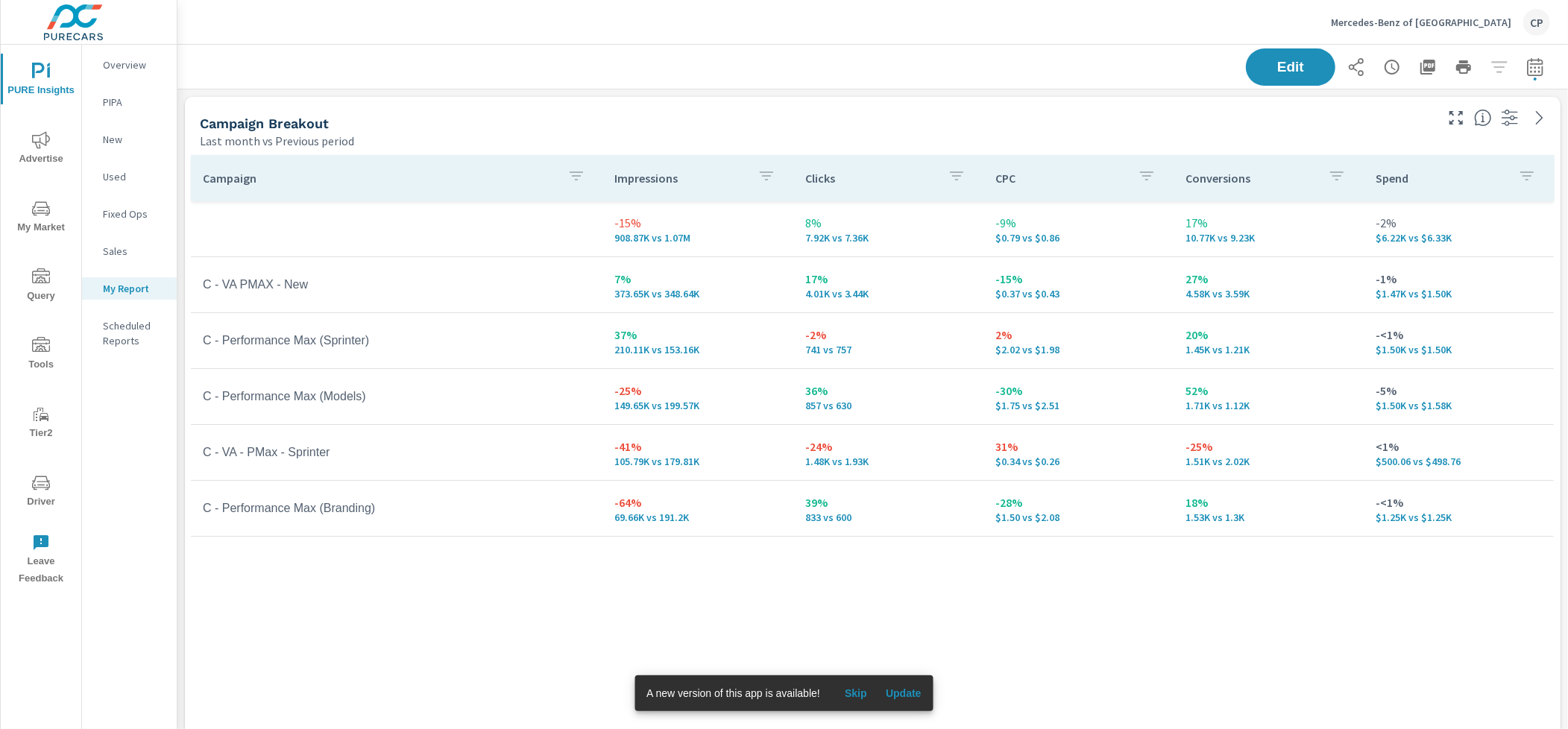
click at [47, 140] on icon "nav menu" at bounding box center [41, 139] width 18 height 17
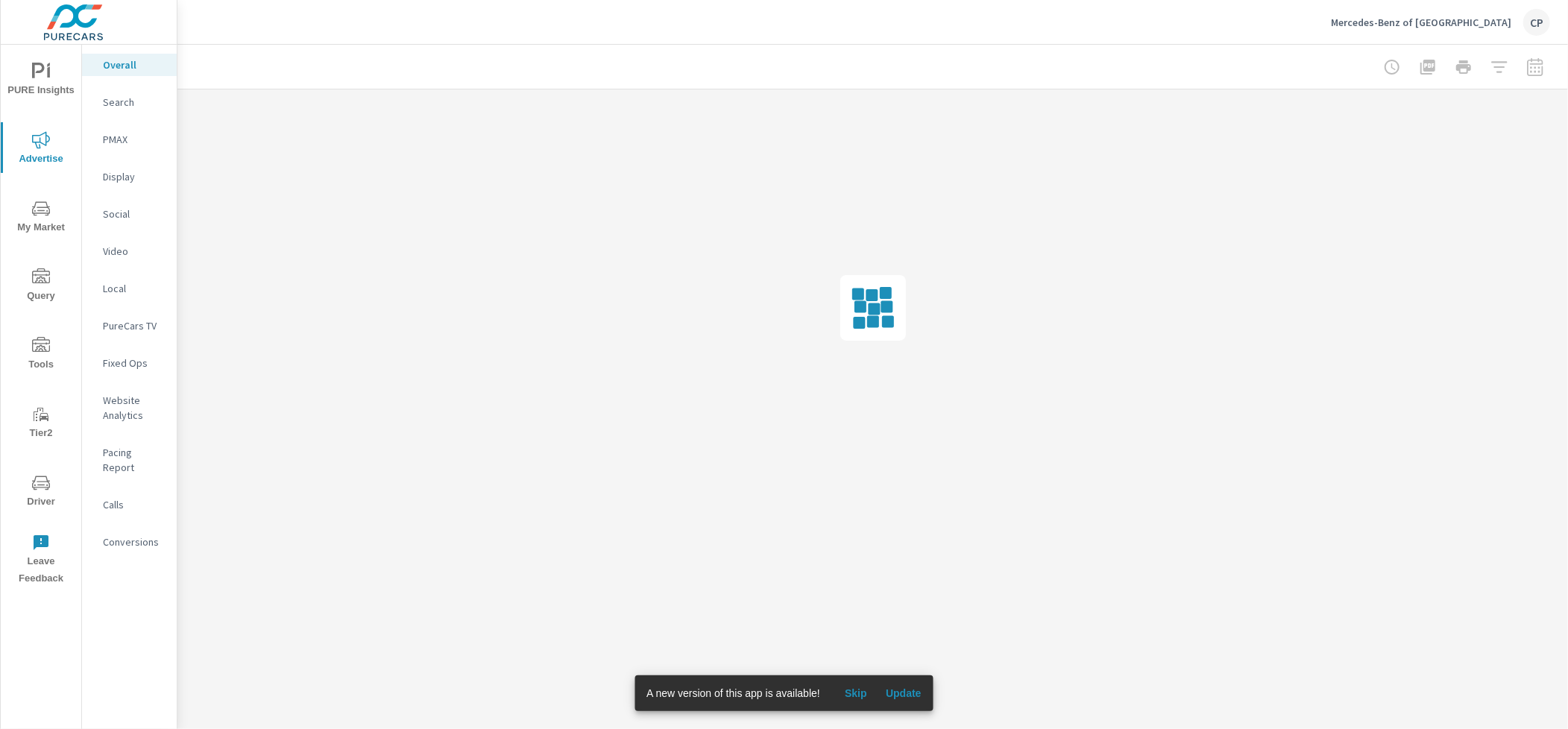
click at [127, 102] on p "Search" at bounding box center [134, 102] width 61 height 15
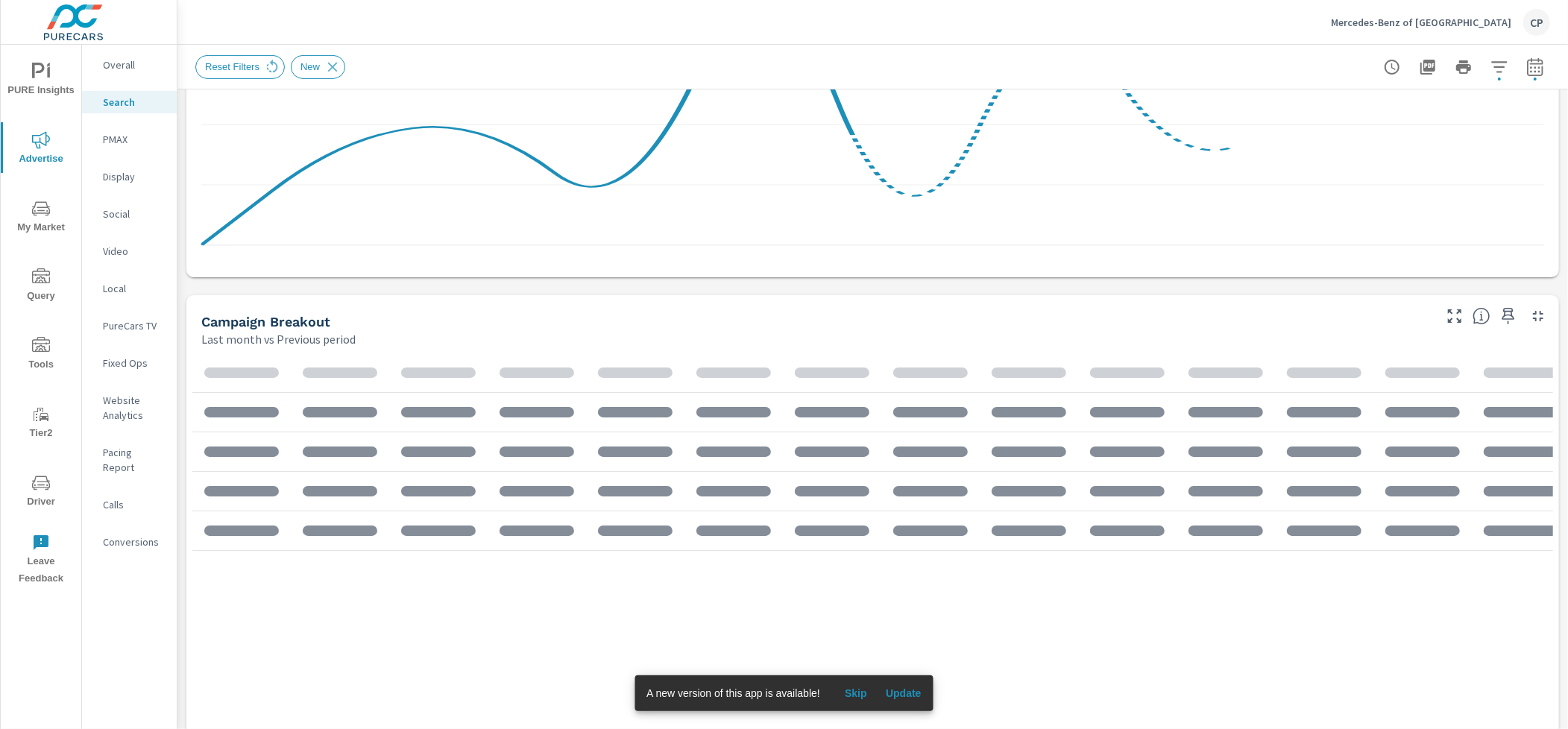
scroll to position [636, 0]
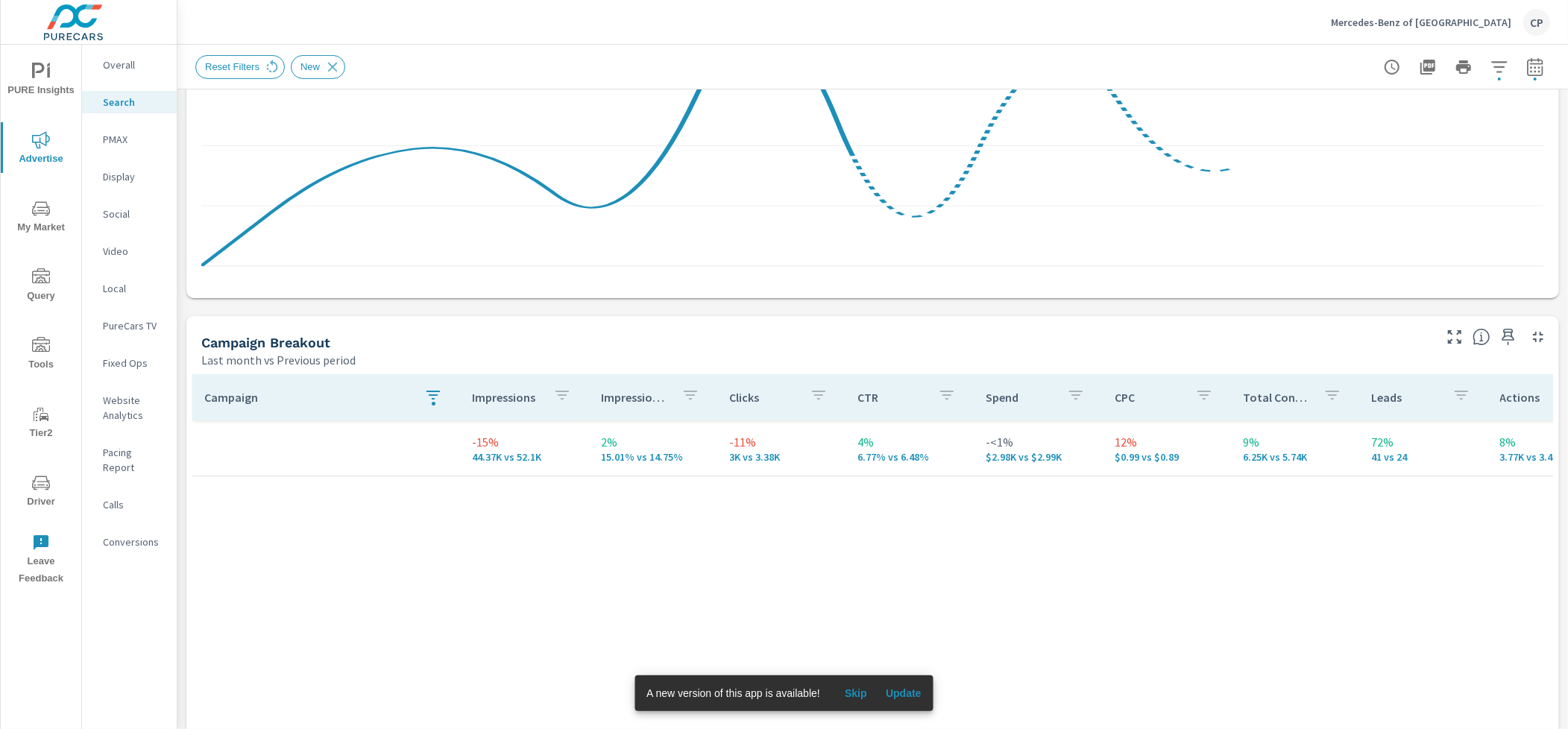
scroll to position [443, 0]
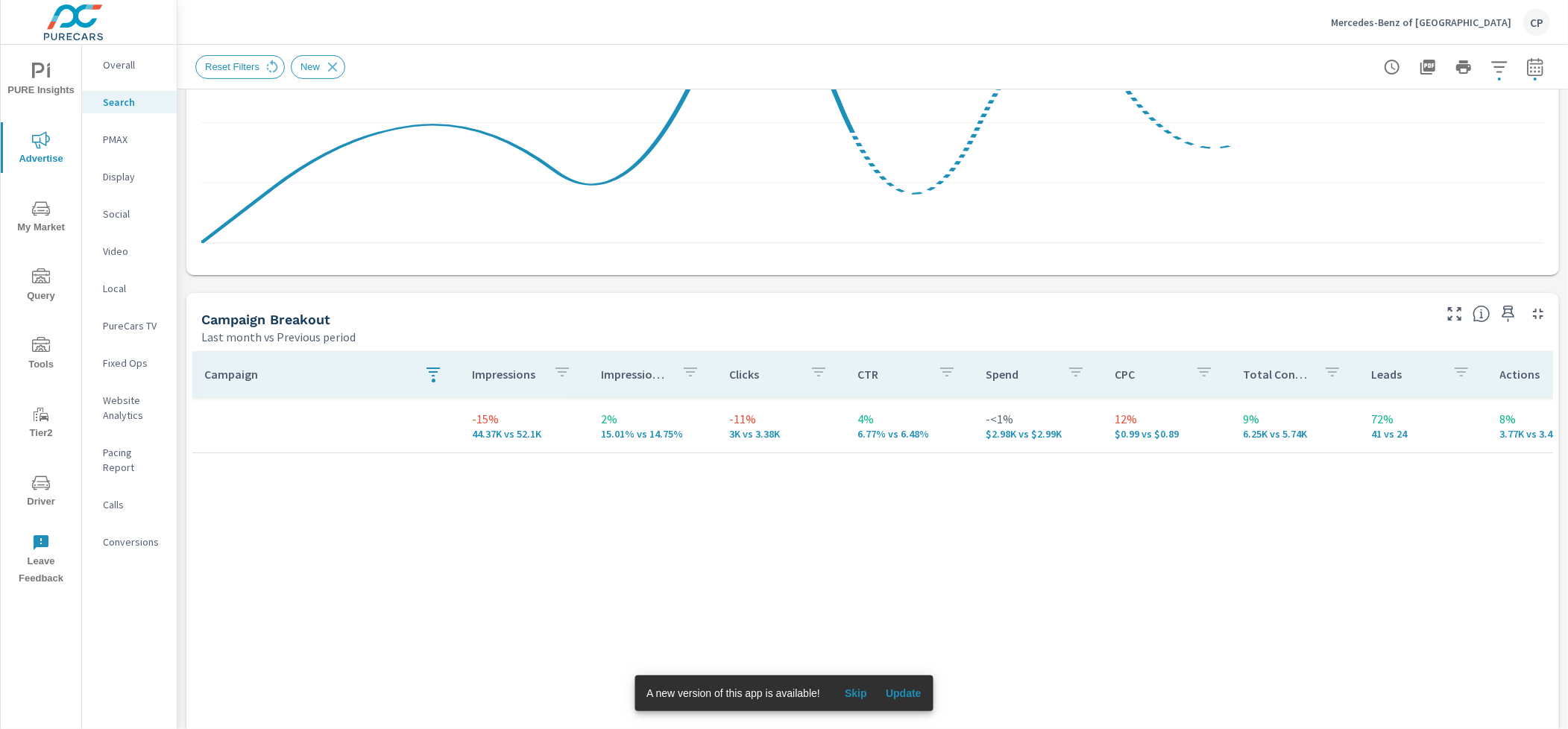
click at [428, 371] on icon "button" at bounding box center [433, 371] width 14 height 9
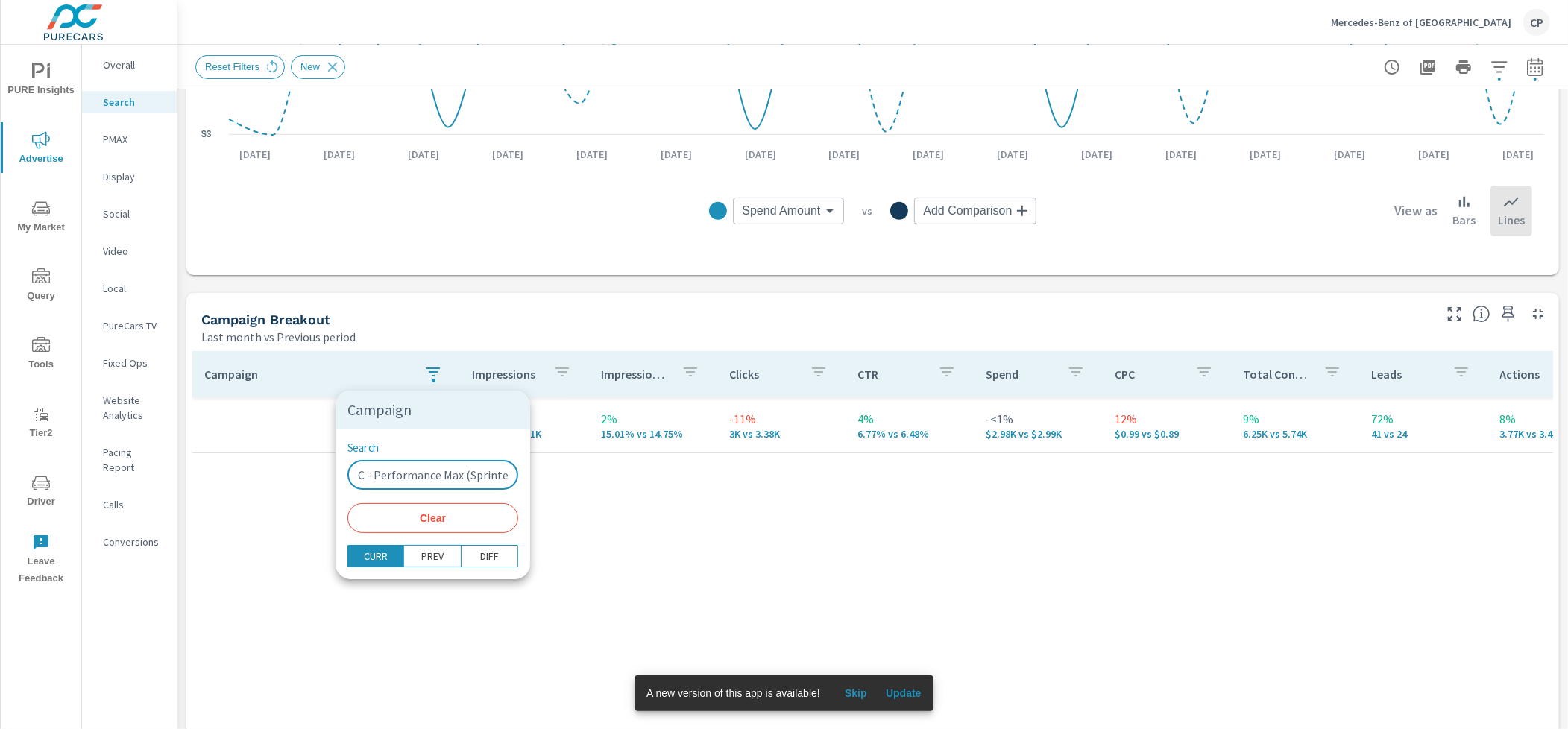
click at [460, 469] on input "C - Performance Max (Sprinter)" at bounding box center [432, 474] width 170 height 30
click at [459, 470] on input "C - Performance Max (Sprinter)" at bounding box center [432, 474] width 170 height 30
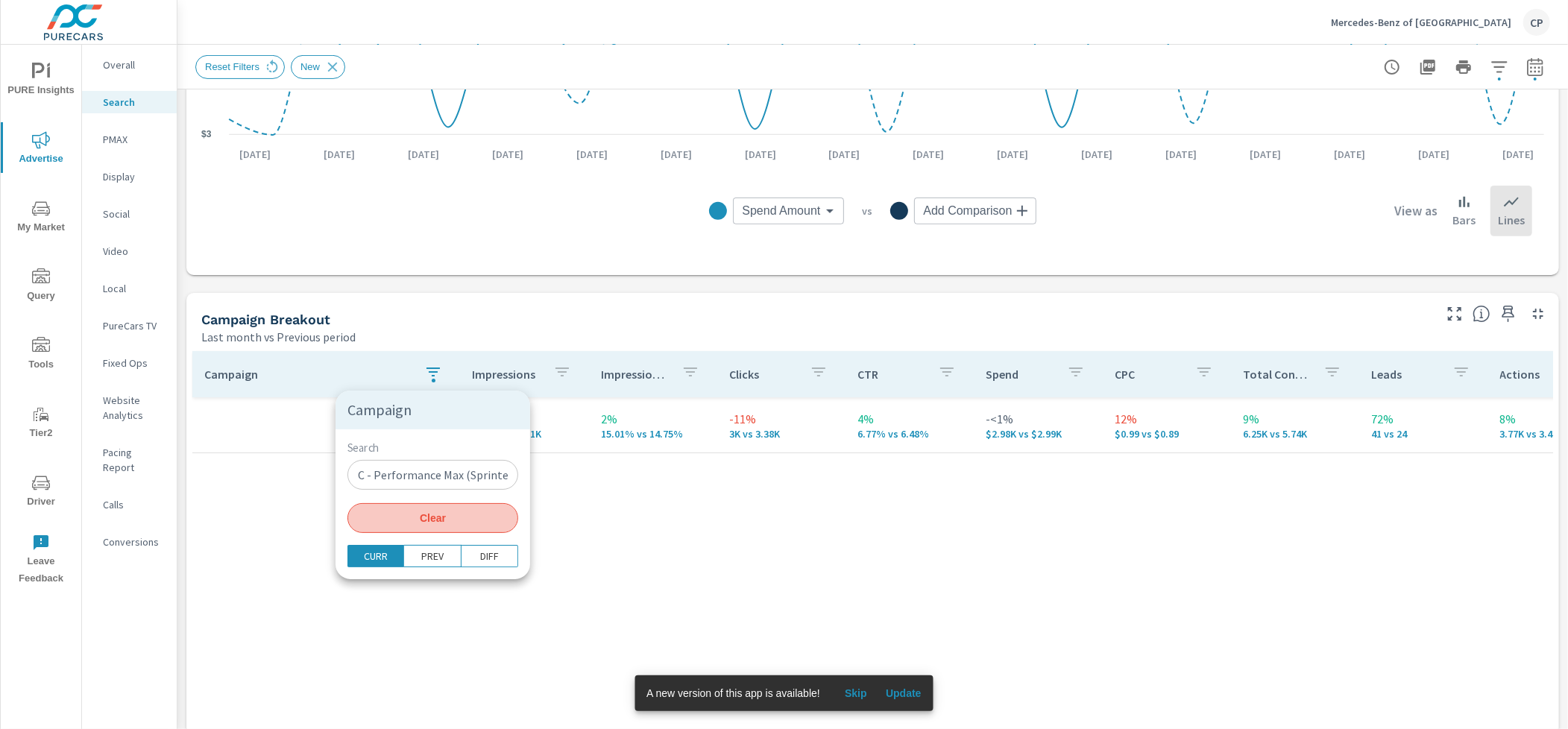
click at [431, 530] on button "Clear" at bounding box center [432, 518] width 170 height 30
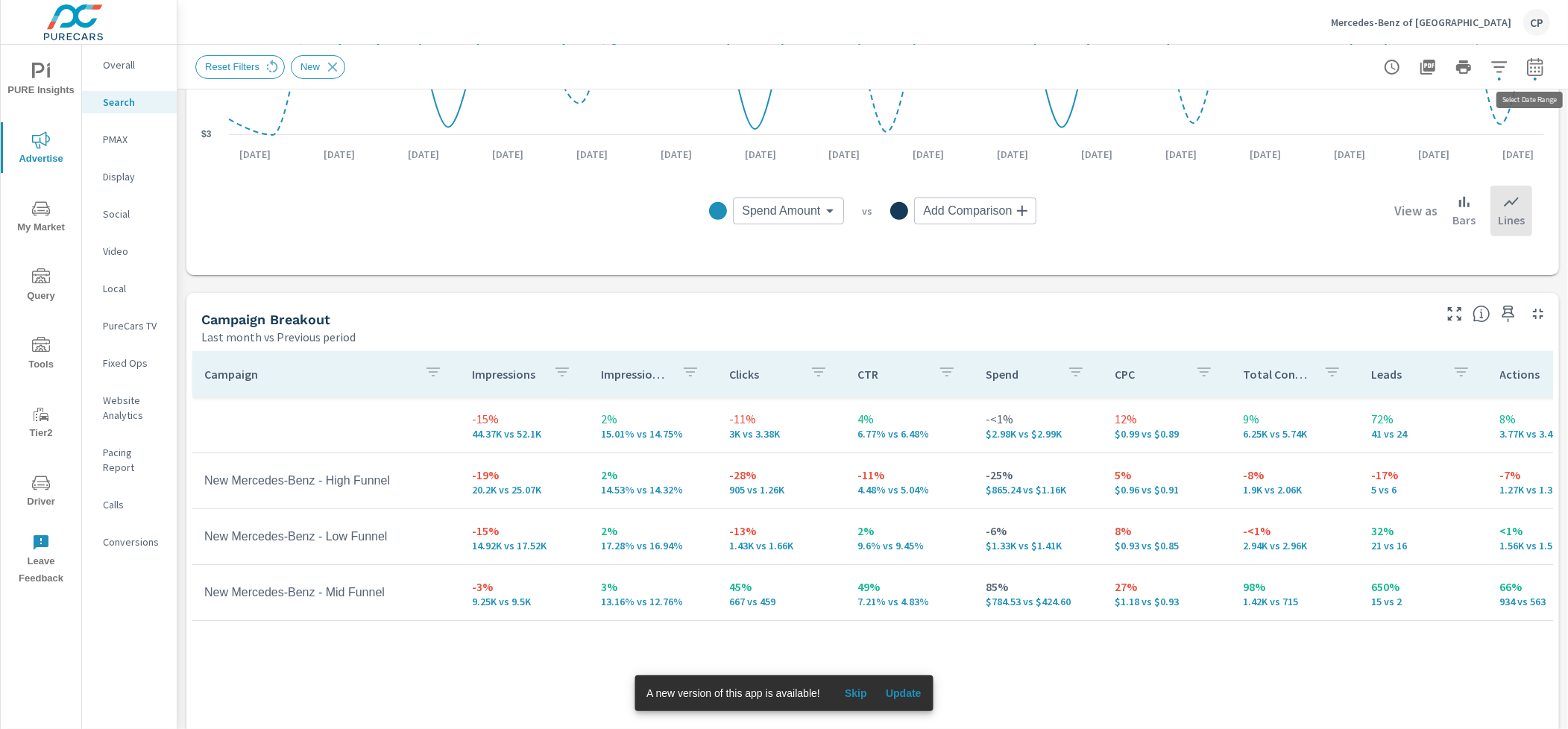
click at [1532, 72] on icon "button" at bounding box center [1534, 67] width 18 height 18
select select "Last month"
select select "Previous period"
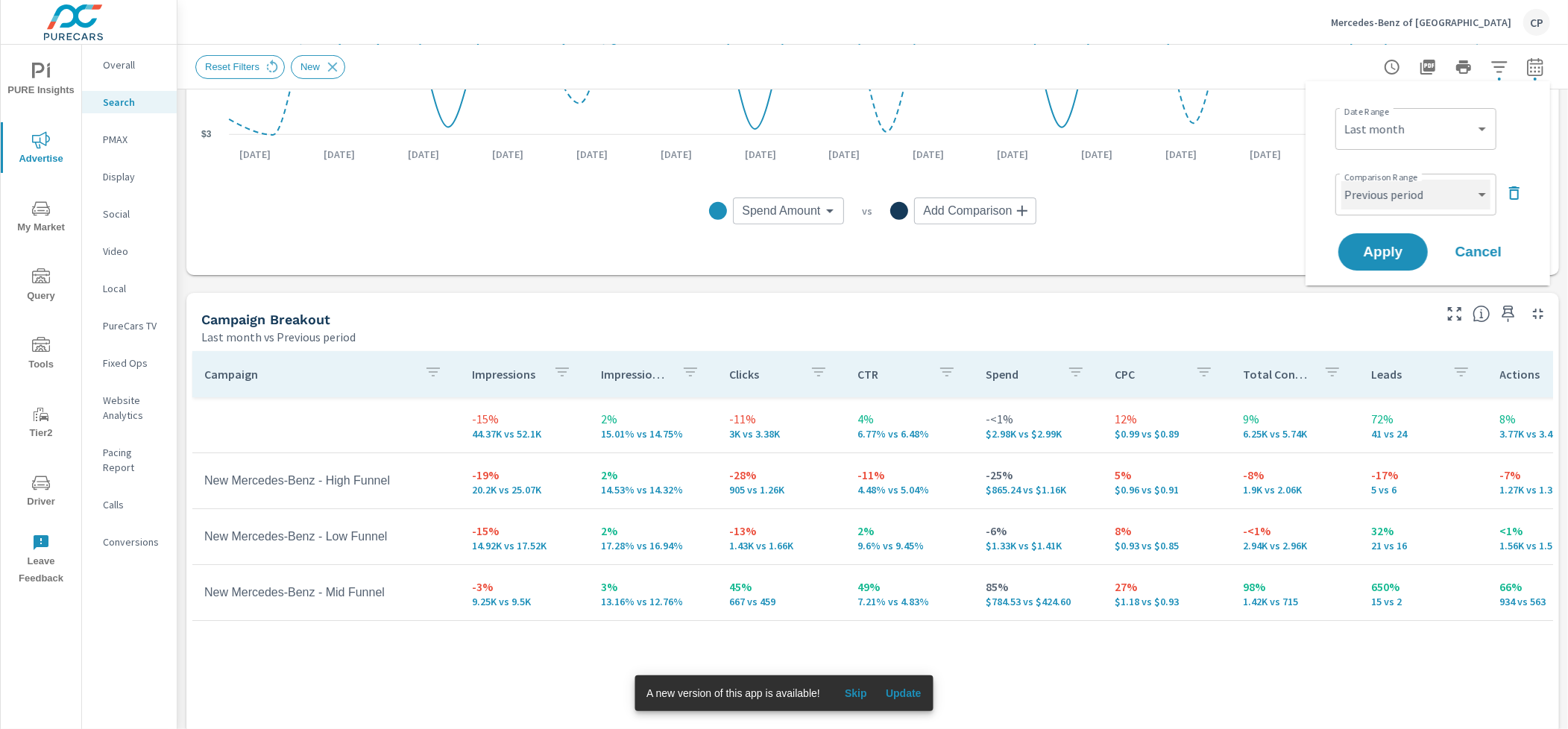
click at [1445, 197] on select "Custom Previous period Previous month Previous year" at bounding box center [1415, 194] width 149 height 30
click at [1507, 194] on icon "button" at bounding box center [1513, 193] width 18 height 18
click at [1405, 214] on span "Apply" at bounding box center [1383, 210] width 61 height 14
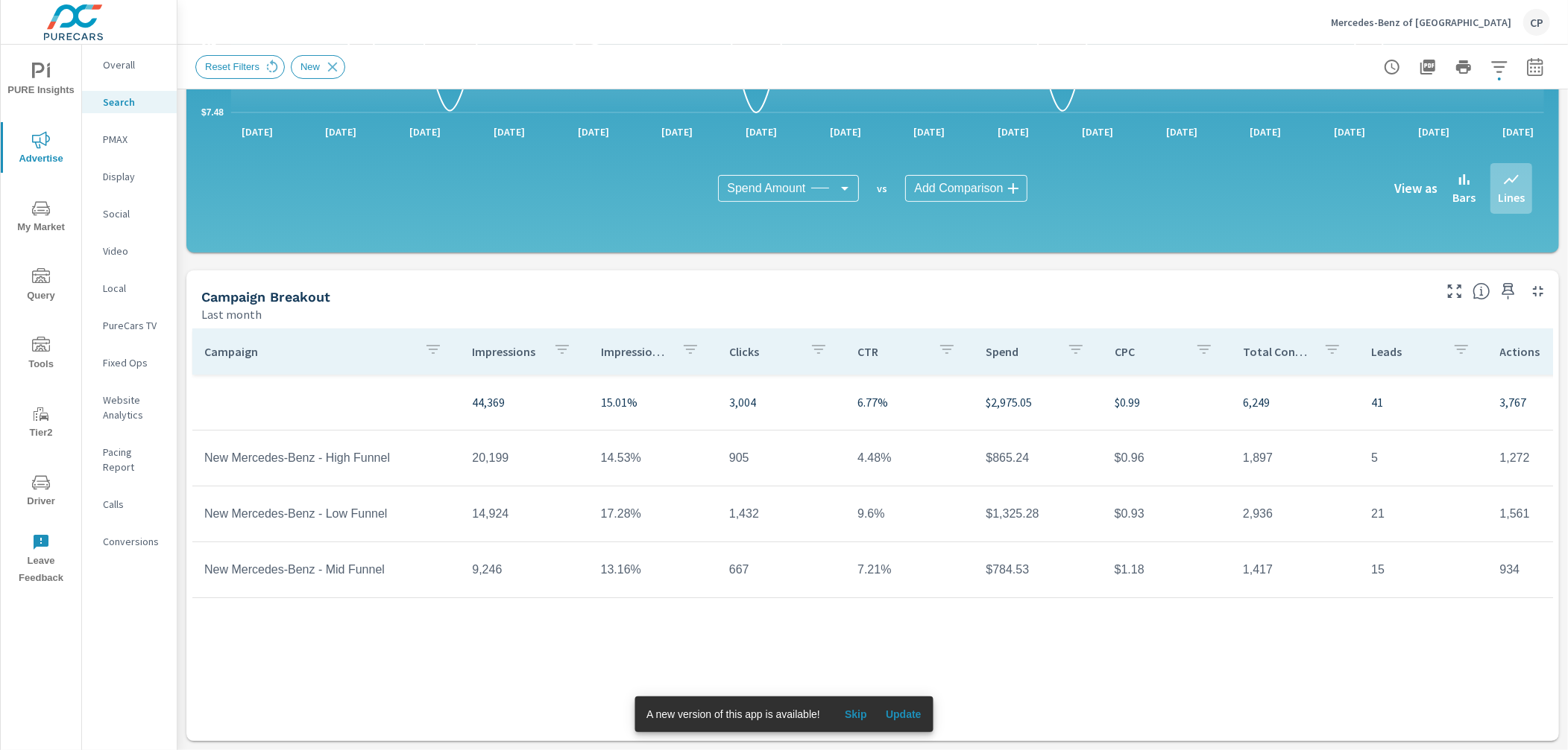
scroll to position [316, 0]
click at [122, 137] on p "PMAX" at bounding box center [134, 139] width 61 height 15
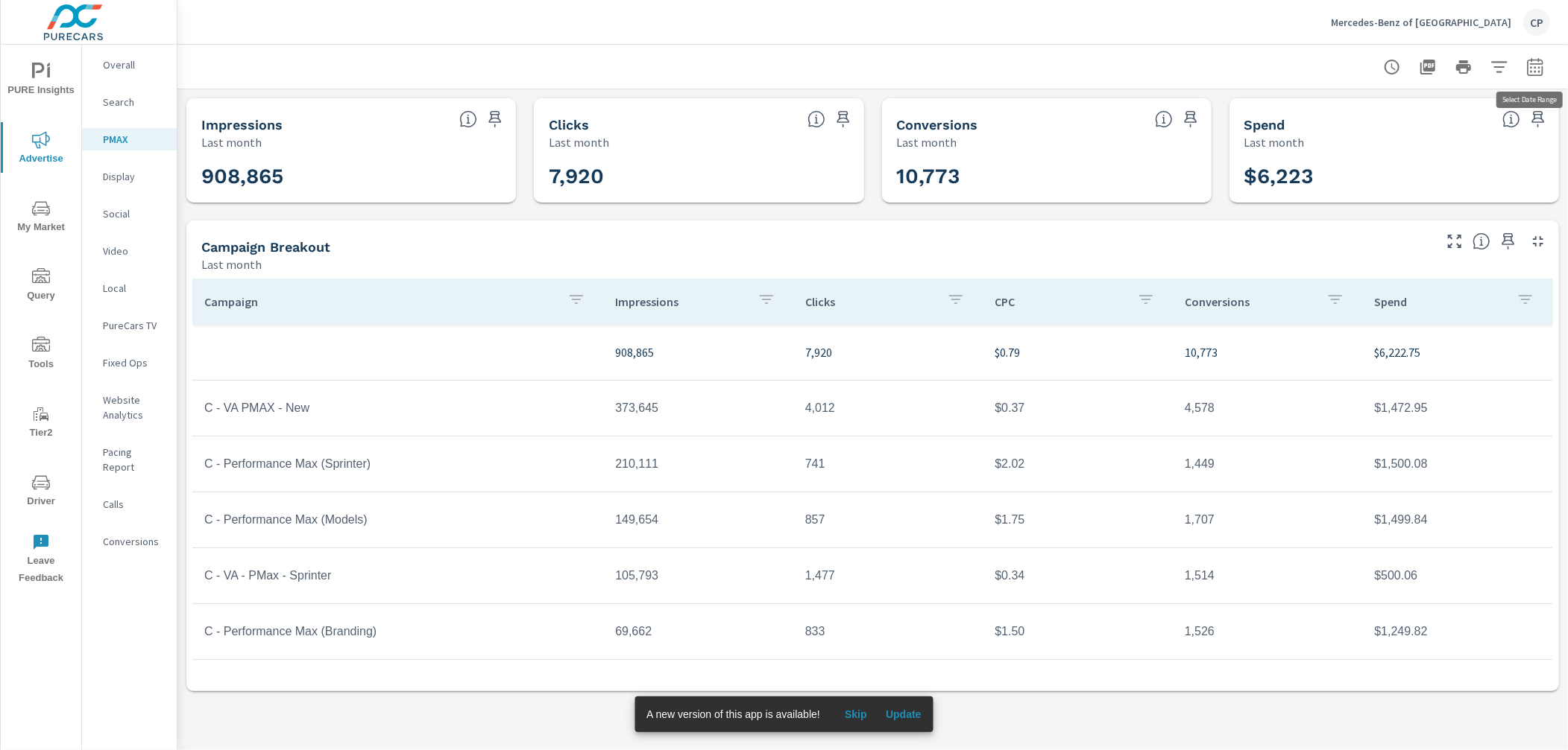
click at [1537, 64] on icon "button" at bounding box center [1534, 67] width 18 height 18
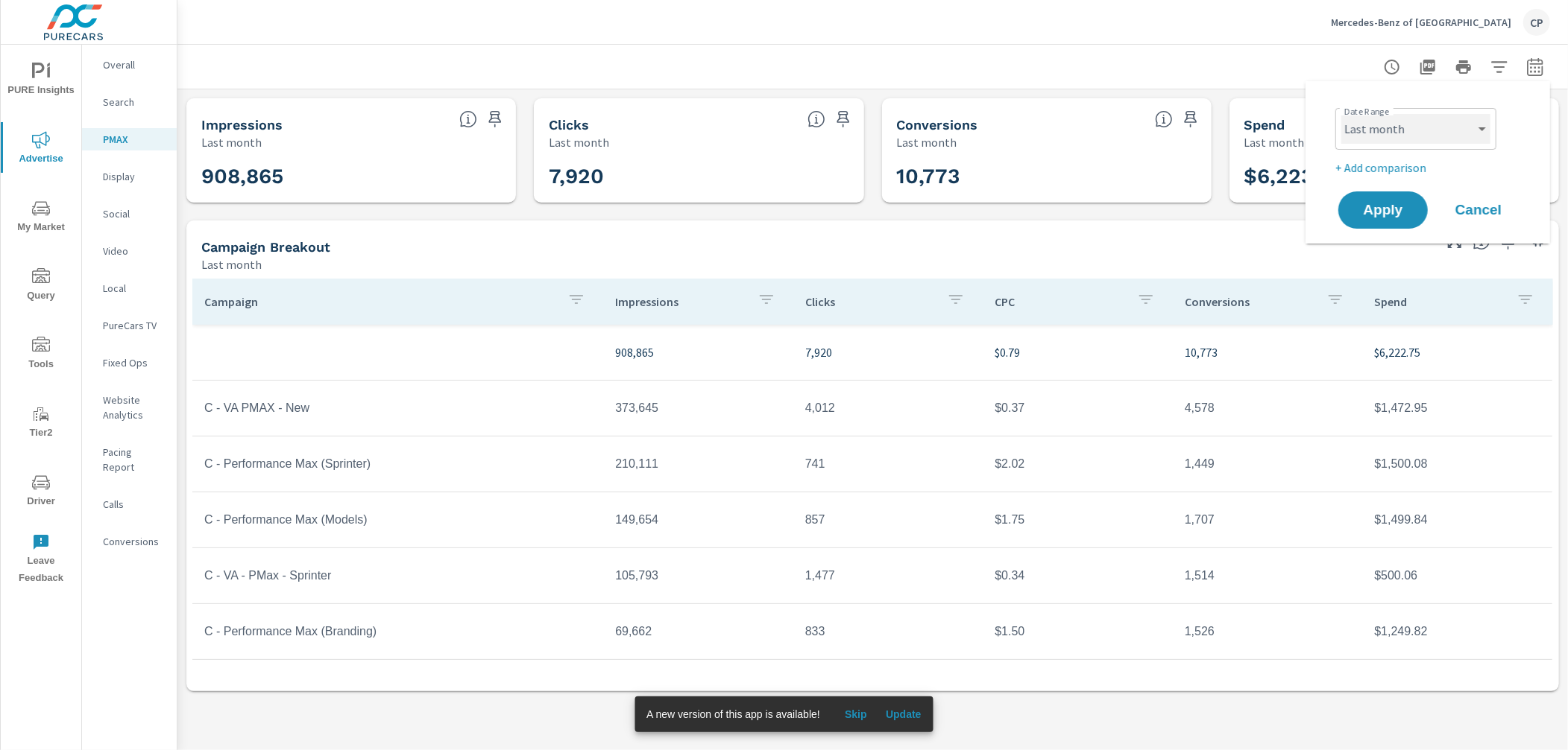
click at [1419, 134] on select "Custom Yesterday Last week Last 7 days Last 14 days Last 30 days Last 45 days L…" at bounding box center [1415, 129] width 149 height 30
select select "Last 30 days"
click at [1397, 194] on button "Apply" at bounding box center [1382, 210] width 92 height 39
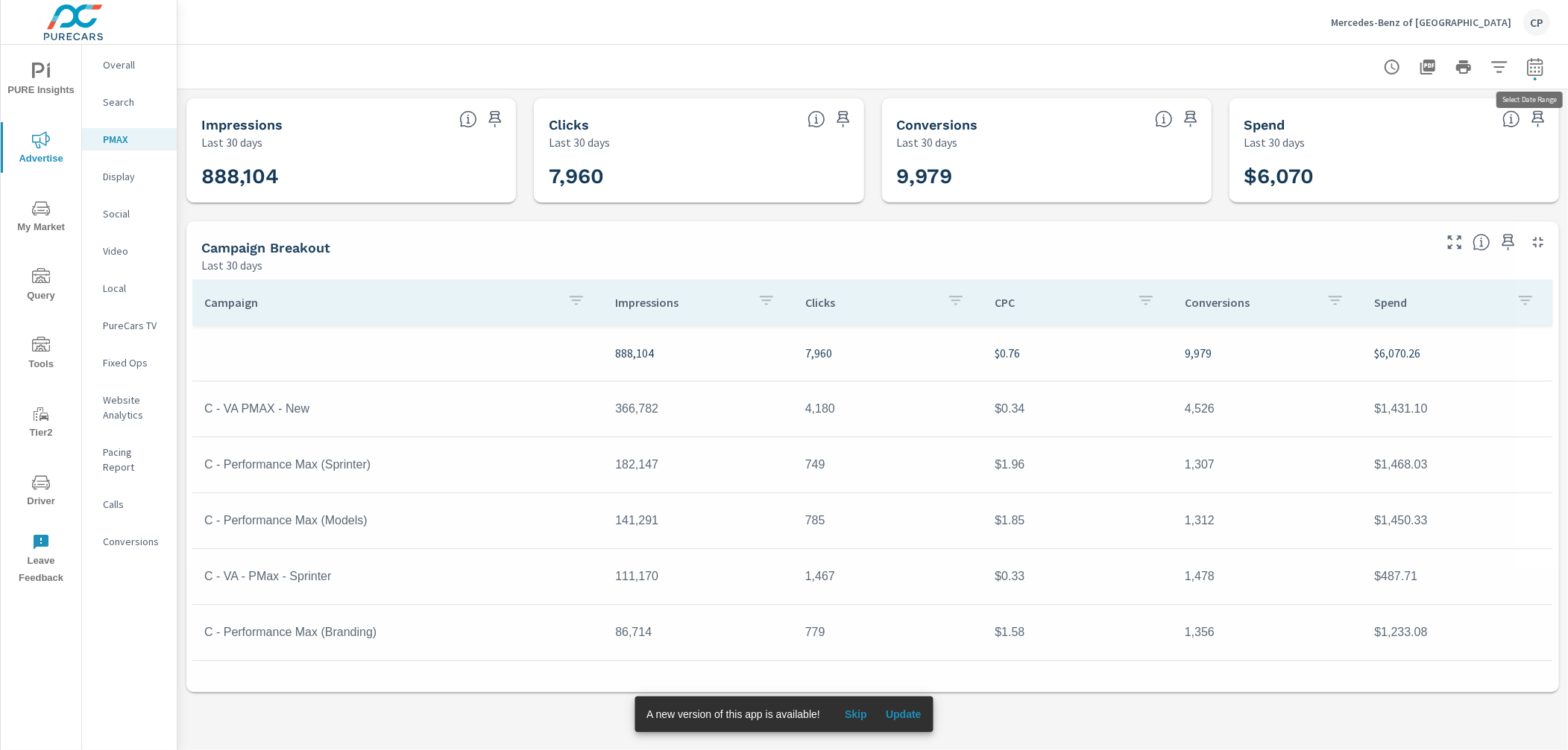
click at [1531, 73] on icon "button" at bounding box center [1534, 67] width 18 height 18
select select "Last 30 days"
click at [1416, 168] on p "+ Add comparison" at bounding box center [1430, 167] width 191 height 18
select select "Previous period"
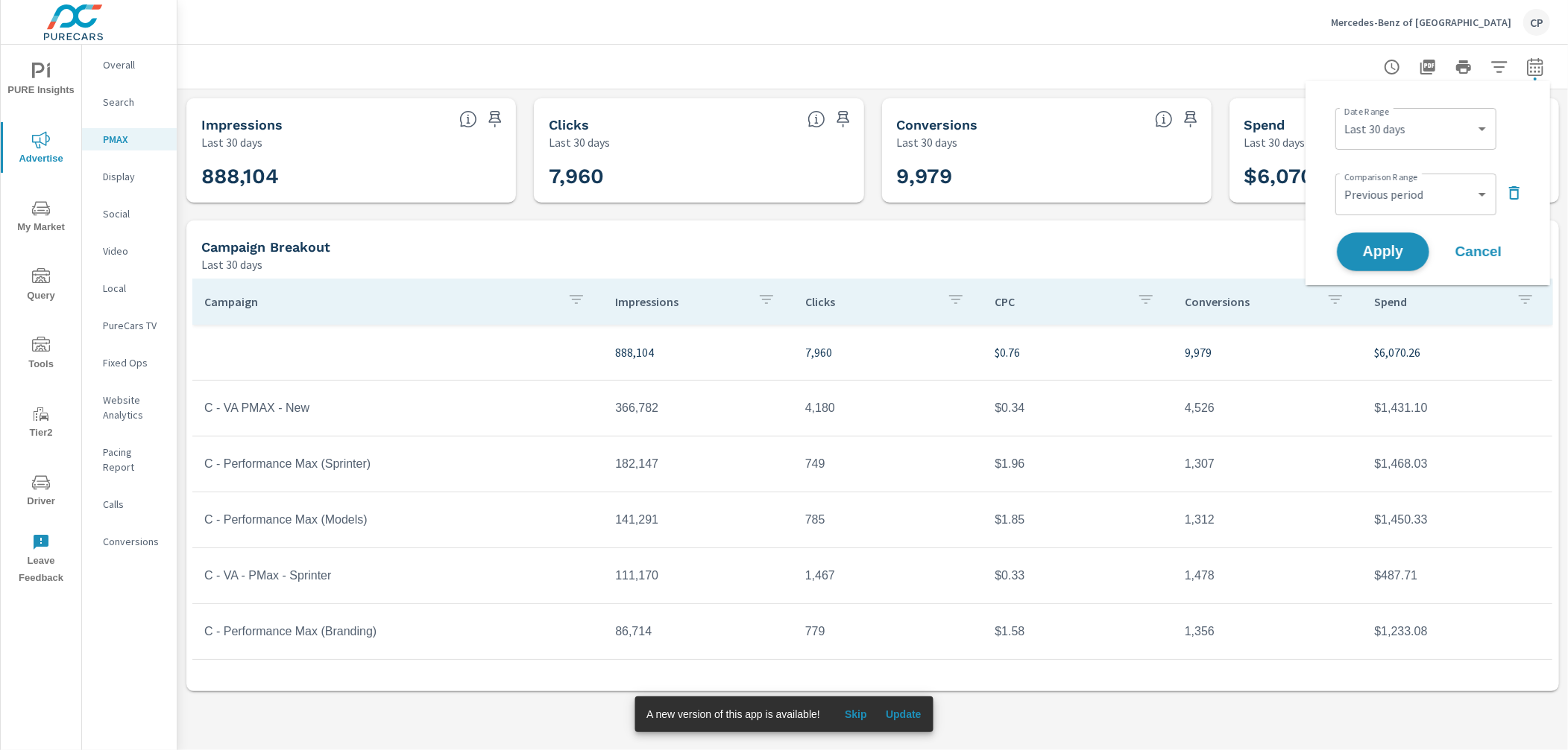
click at [1385, 254] on span "Apply" at bounding box center [1383, 252] width 61 height 14
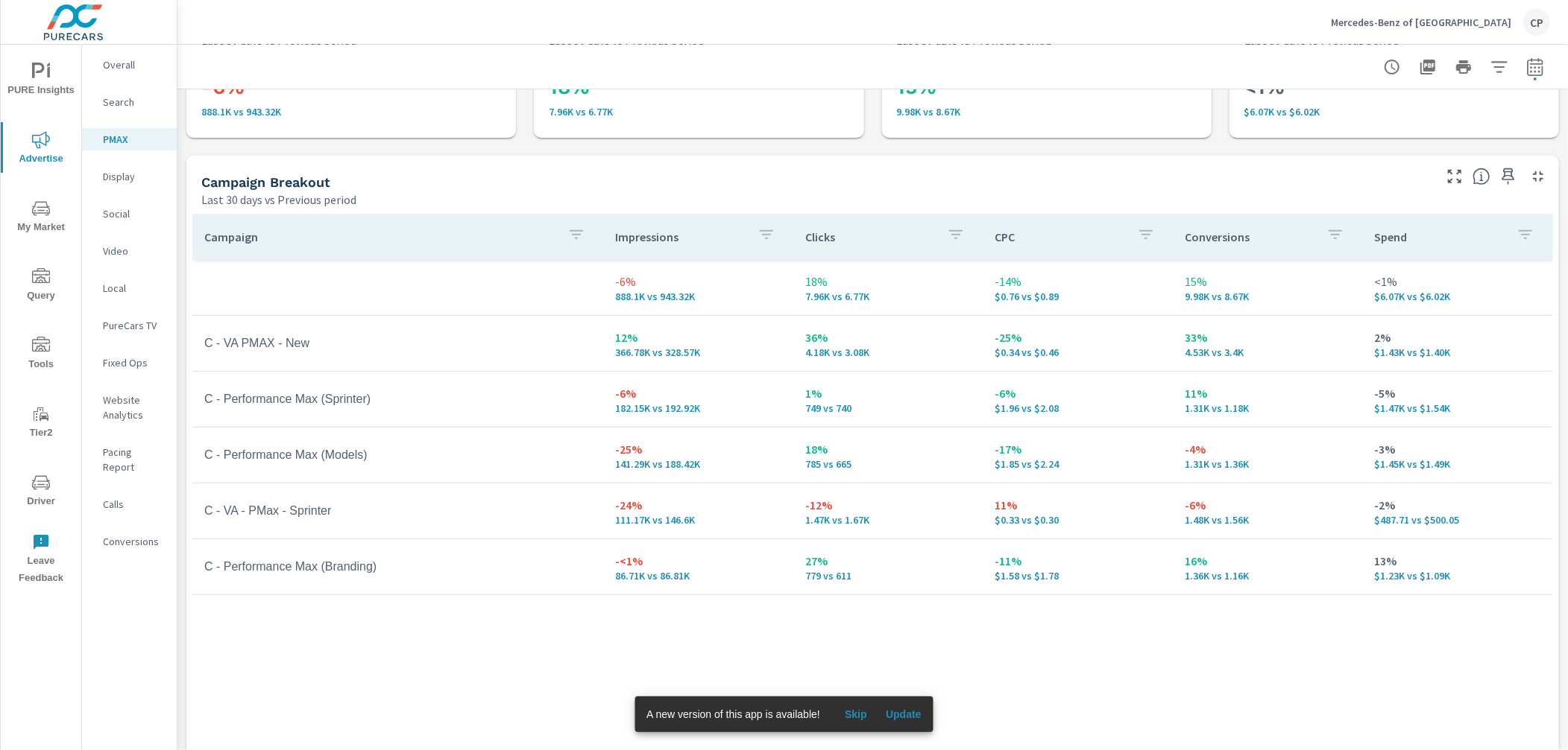
scroll to position [136, 0]
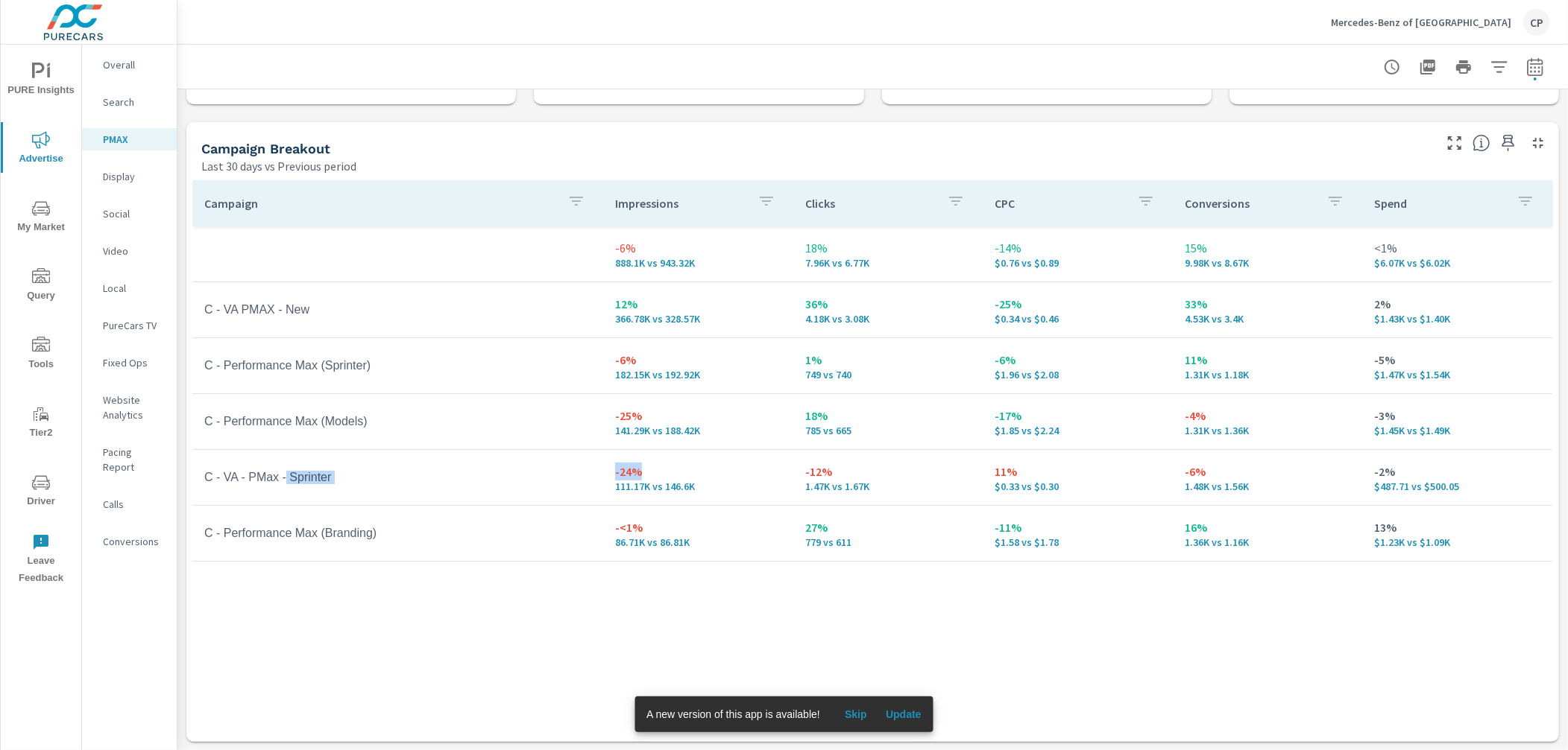
drag, startPoint x: 290, startPoint y: 477, endPoint x: 648, endPoint y: 475, distance: 358.0
click at [648, 475] on tr "C - VA - PMax - Sprinter -24% 111.17K vs 146.6K -12% 1.47K vs 1.67K 11% $0.33 v…" at bounding box center [872, 478] width 1360 height 55
click at [648, 476] on p "-24%" at bounding box center [698, 472] width 167 height 18
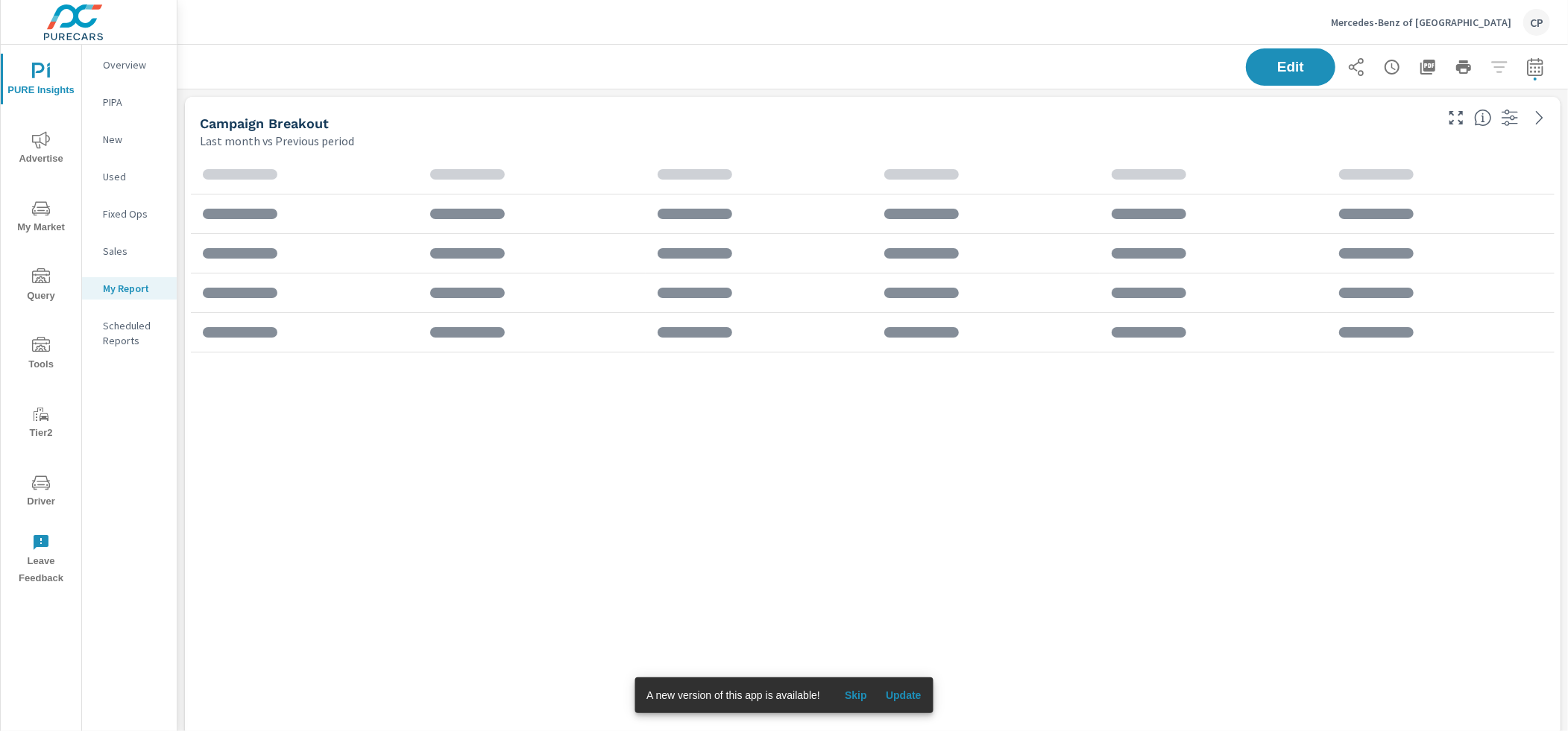
scroll to position [1036, 1391]
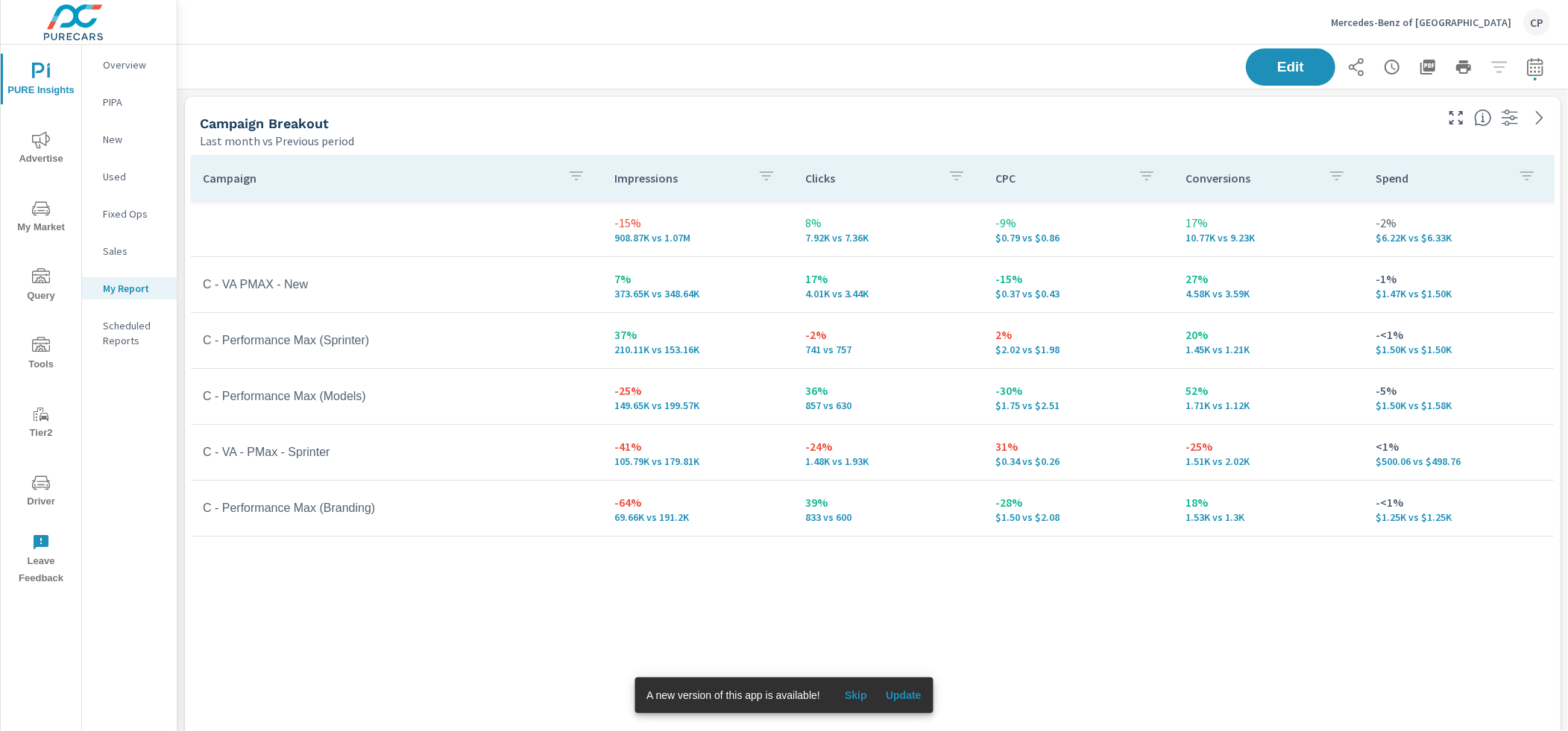
click at [41, 211] on icon "nav menu" at bounding box center [41, 209] width 18 height 18
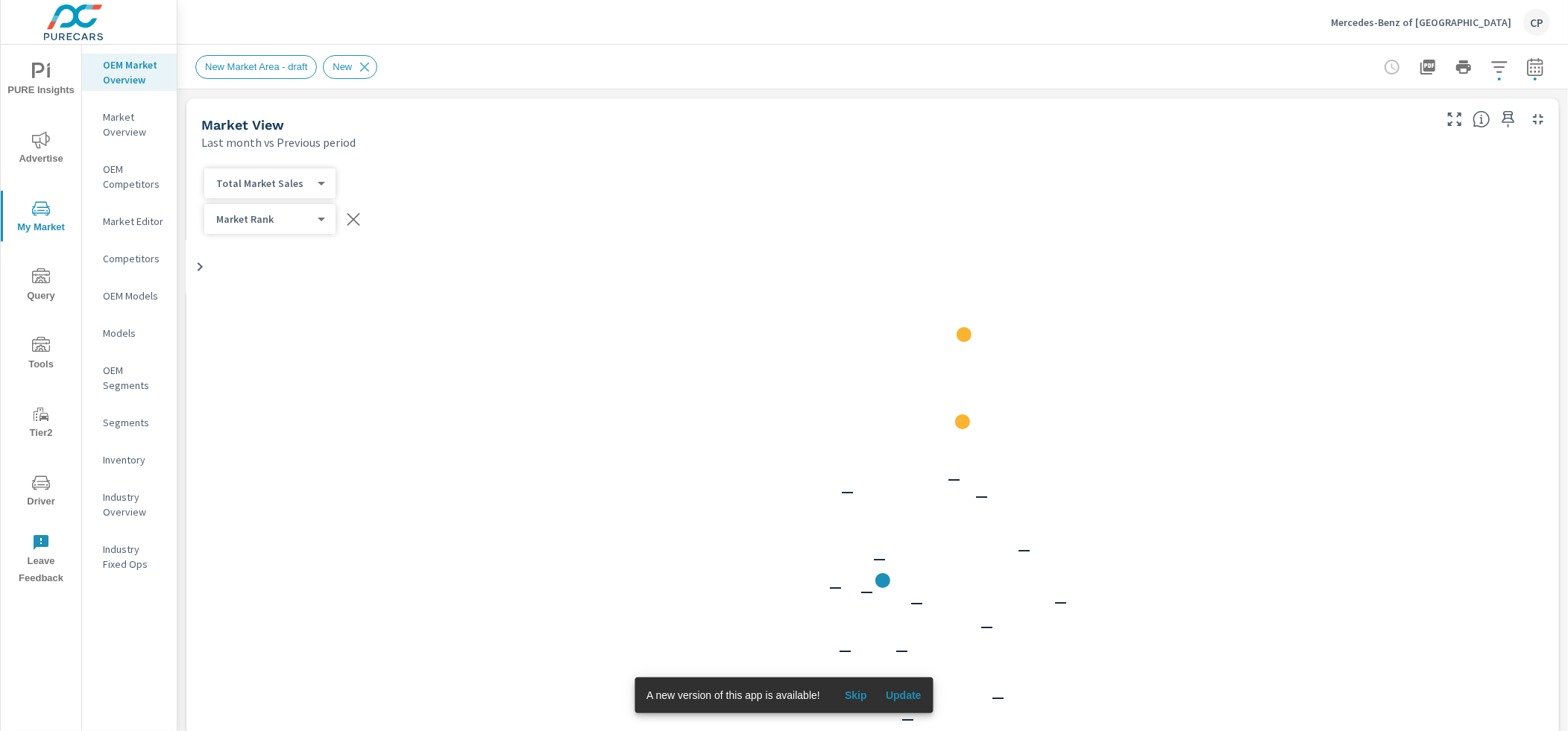
scroll to position [58, 0]
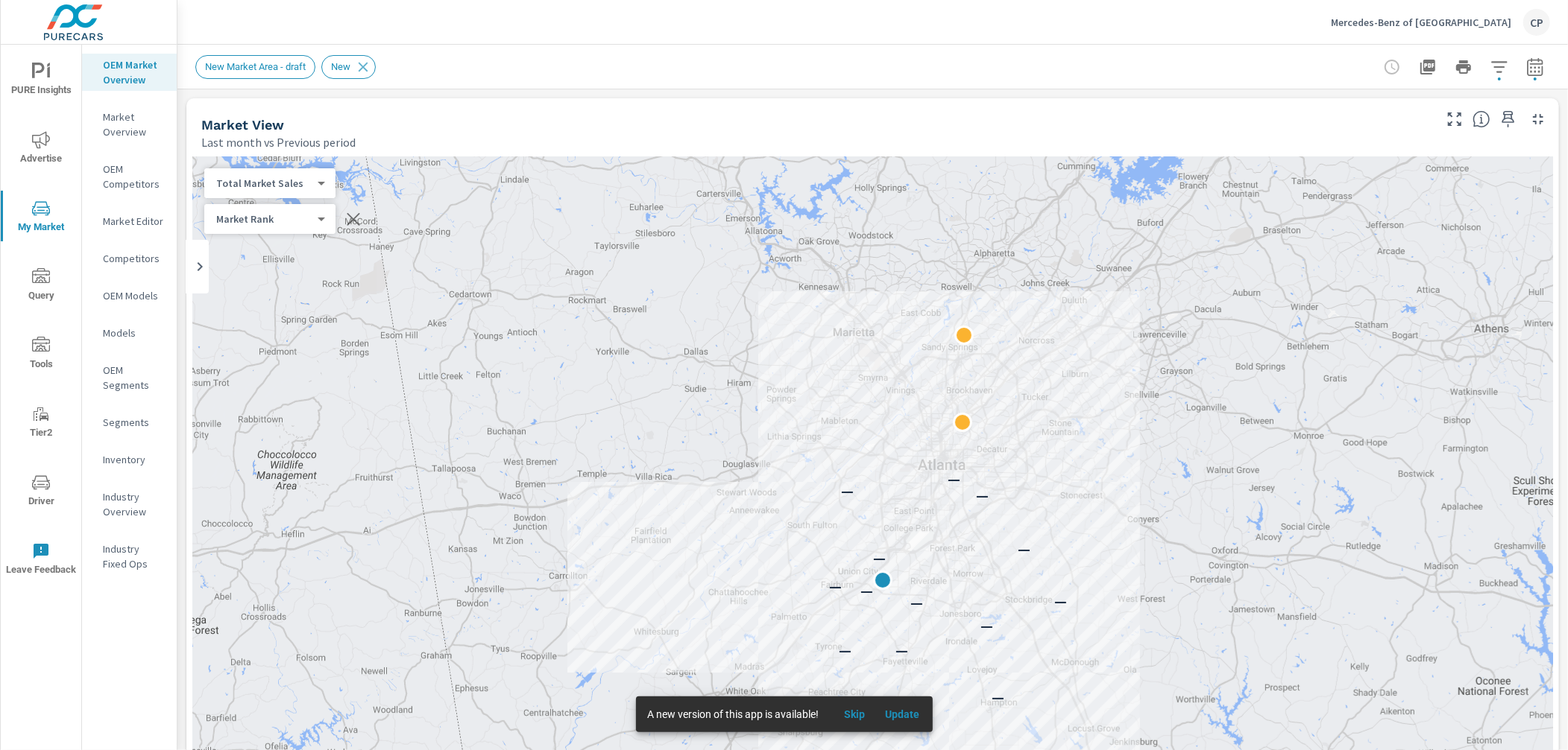
scroll to position [1, 0]
